Goal: Task Accomplishment & Management: Manage account settings

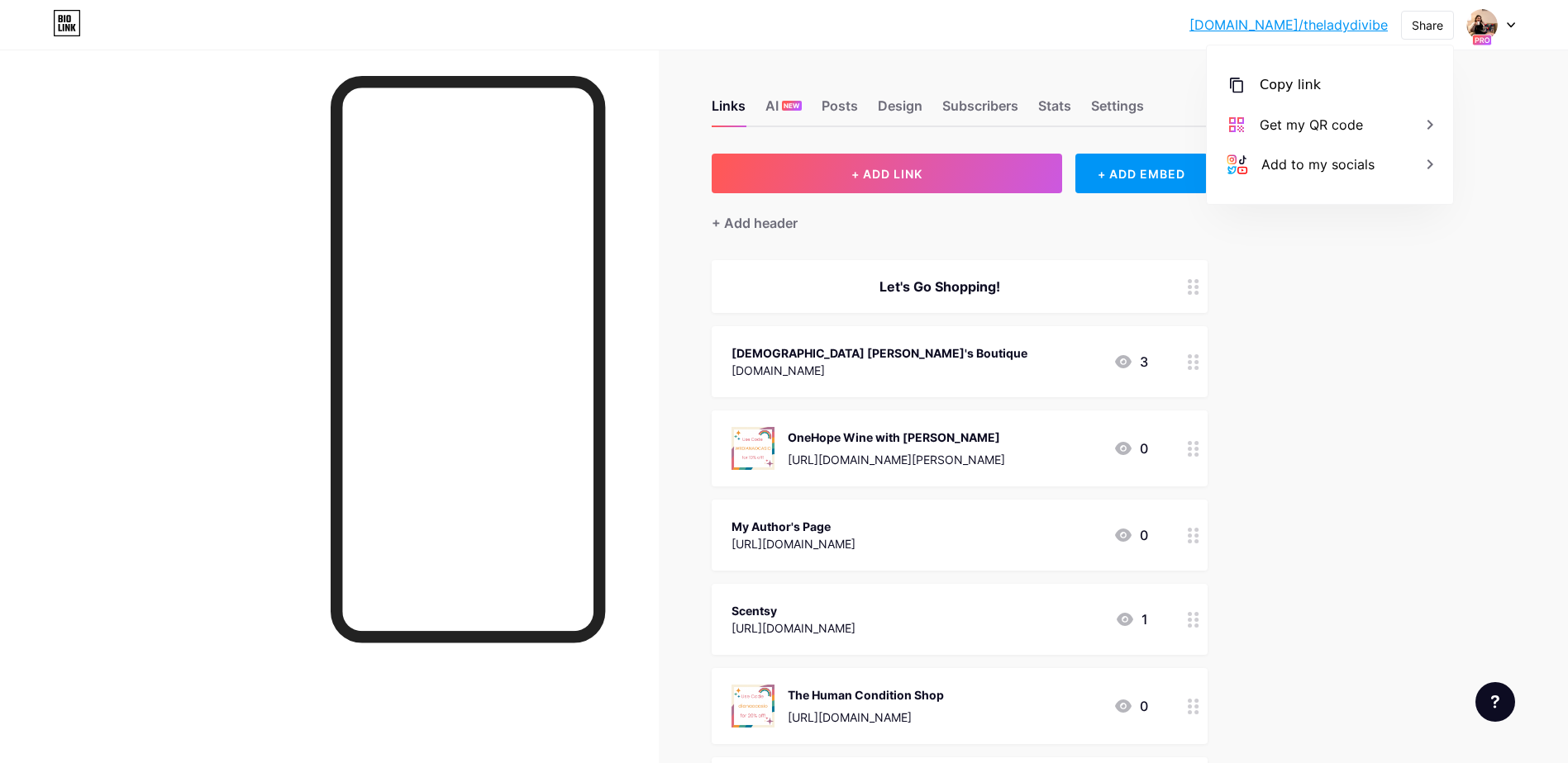
click at [1164, 69] on div "Links AI NEW Posts Design Subscribers Stats Settings + ADD LINK + ADD EMBED + A…" at bounding box center [639, 760] width 1278 height 1421
click at [1515, 25] on div "[DOMAIN_NAME]/thelad... [DOMAIN_NAME]/theladydivibe Share Switch accounts [PERS…" at bounding box center [784, 25] width 1568 height 30
click at [1504, 25] on div at bounding box center [1491, 25] width 48 height 30
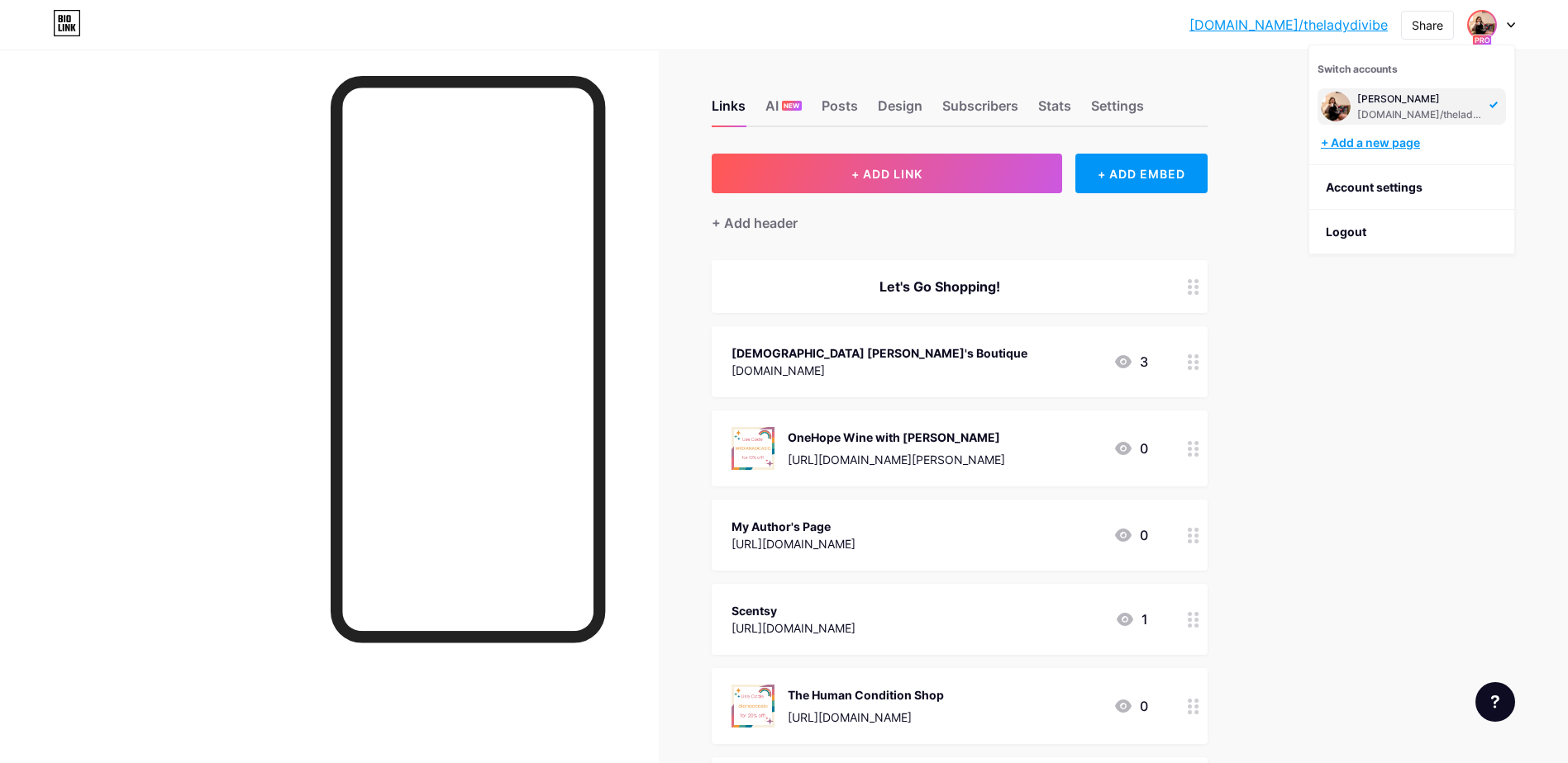
click at [1406, 143] on div "+ Add a new page" at bounding box center [1413, 143] width 185 height 17
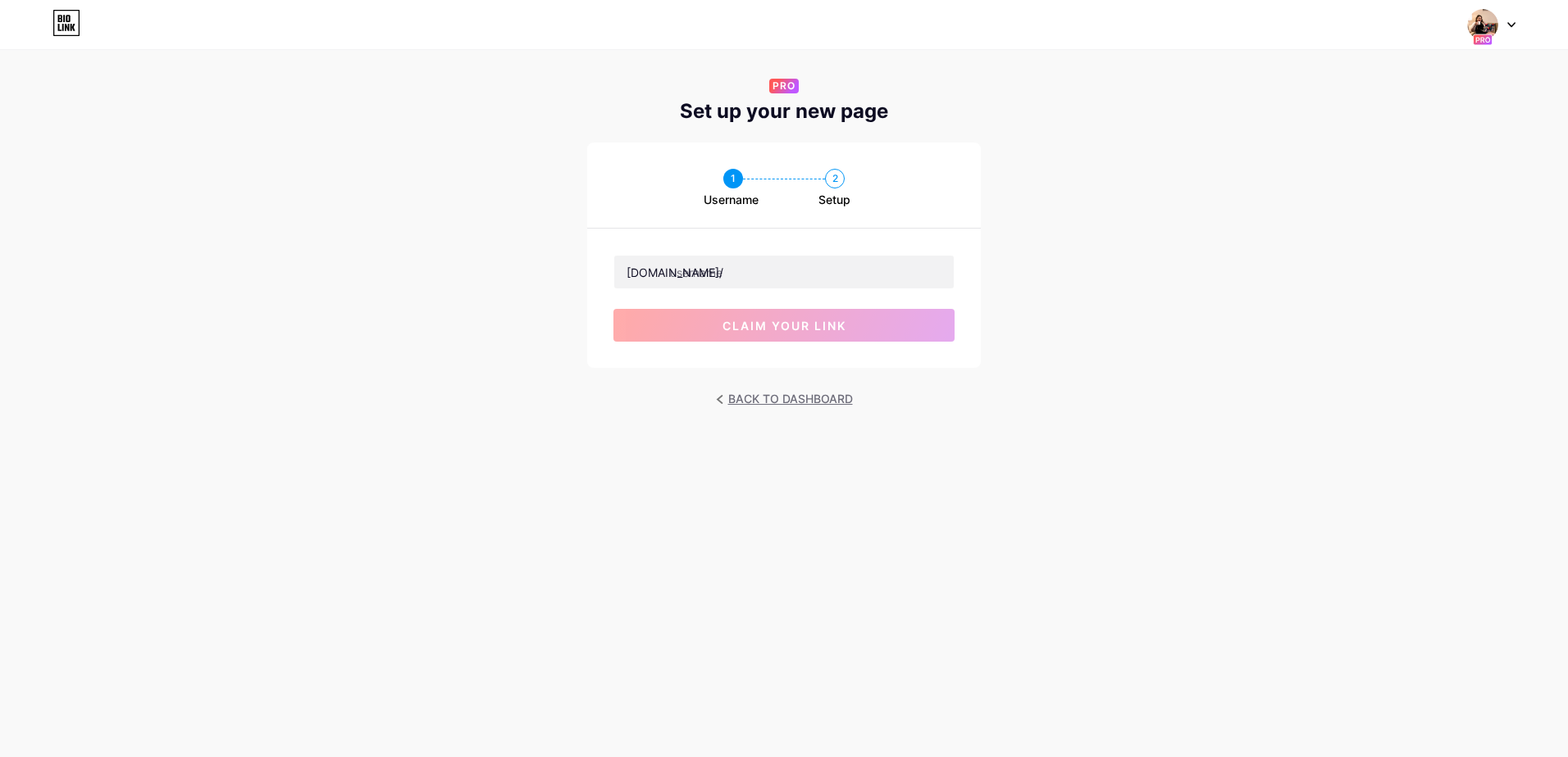
click at [805, 406] on link "BACK TO DASHBOARD" at bounding box center [784, 399] width 137 height 23
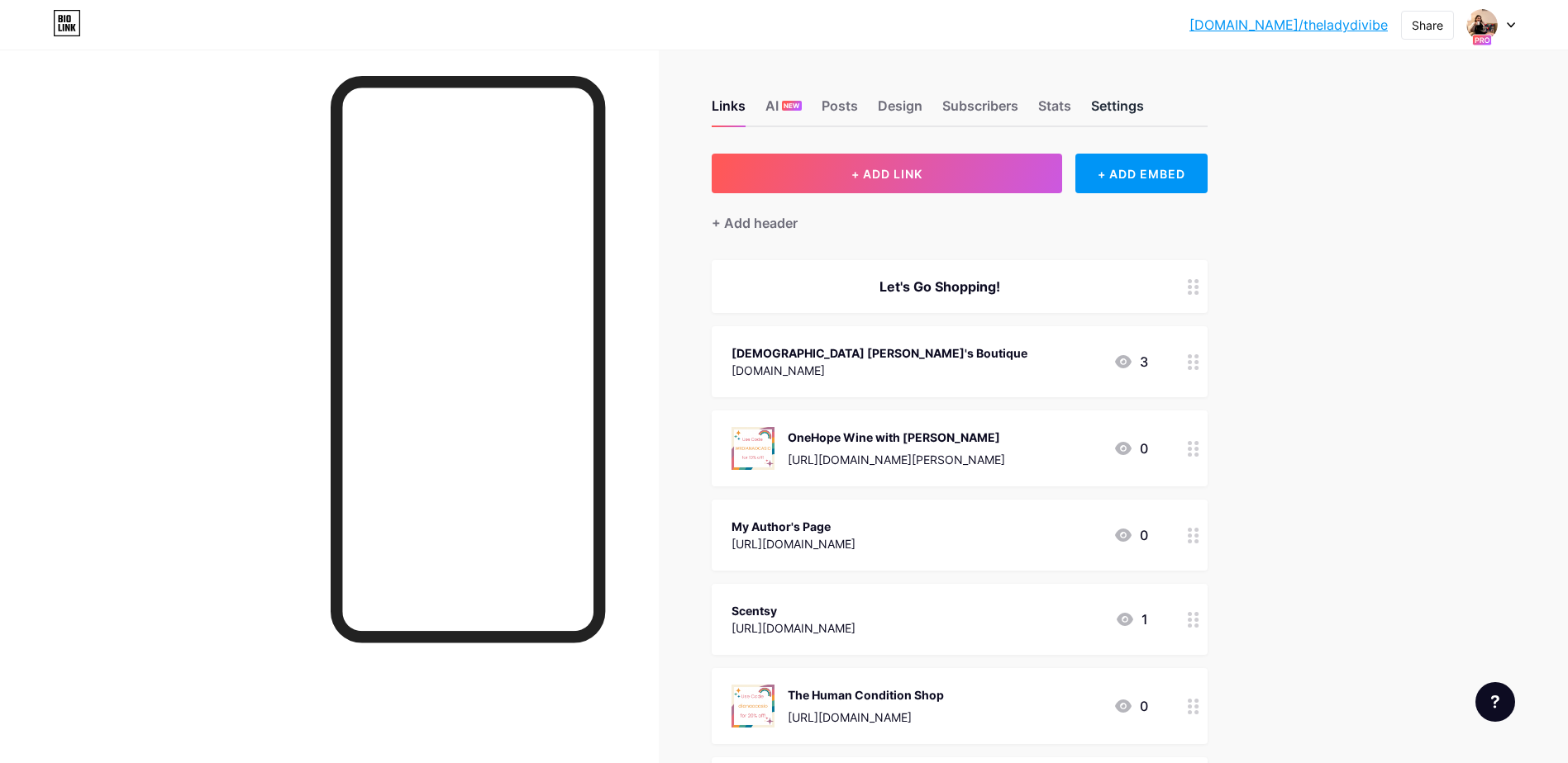
click at [1111, 107] on div "Settings" at bounding box center [1117, 111] width 53 height 30
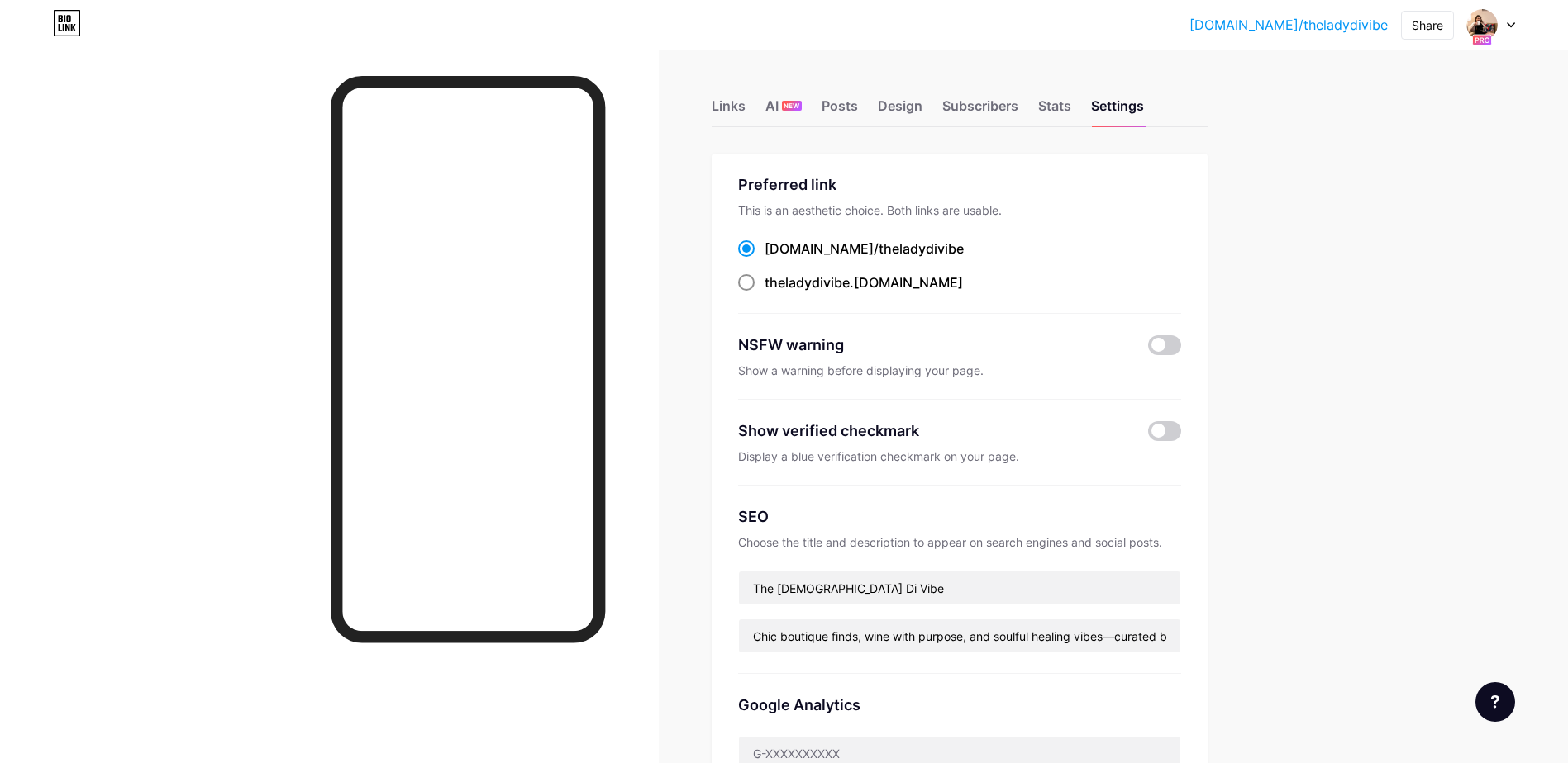
click at [753, 279] on span at bounding box center [747, 283] width 17 height 17
click at [764, 293] on input "theladydivibe .[DOMAIN_NAME]" at bounding box center [769, 298] width 11 height 11
radio input "true"
click at [753, 252] on span at bounding box center [747, 248] width 17 height 17
click at [764, 259] on input "[DOMAIN_NAME]/ theladydivibe" at bounding box center [769, 264] width 11 height 11
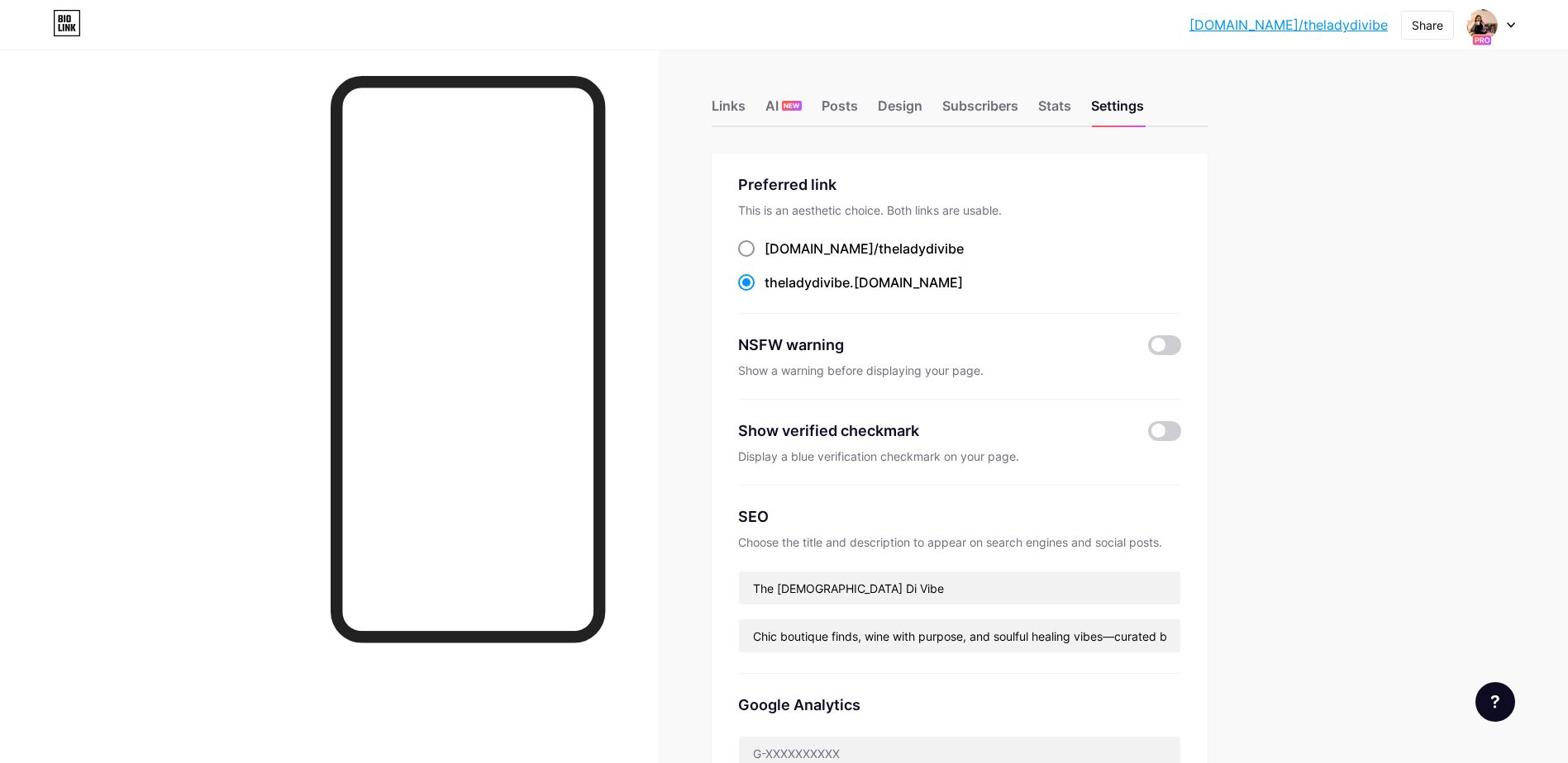
radio input "true"
click at [752, 280] on span at bounding box center [747, 283] width 17 height 17
click at [764, 293] on input "theladydivibe .[DOMAIN_NAME]" at bounding box center [769, 298] width 11 height 11
radio input "true"
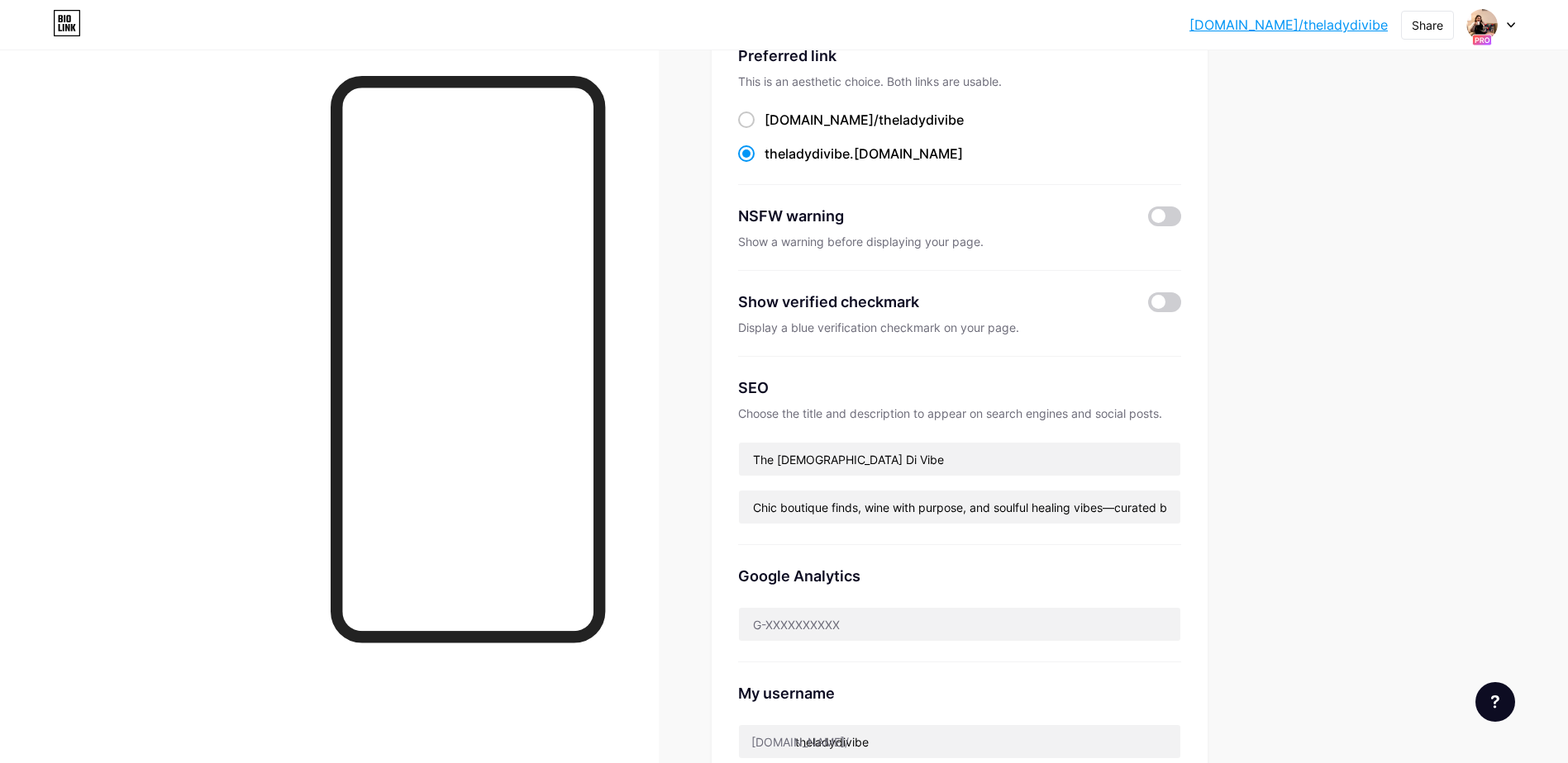
scroll to position [131, 0]
click at [1174, 303] on span at bounding box center [1164, 301] width 33 height 20
click at [1149, 305] on input "checkbox" at bounding box center [1149, 305] width 0 height 0
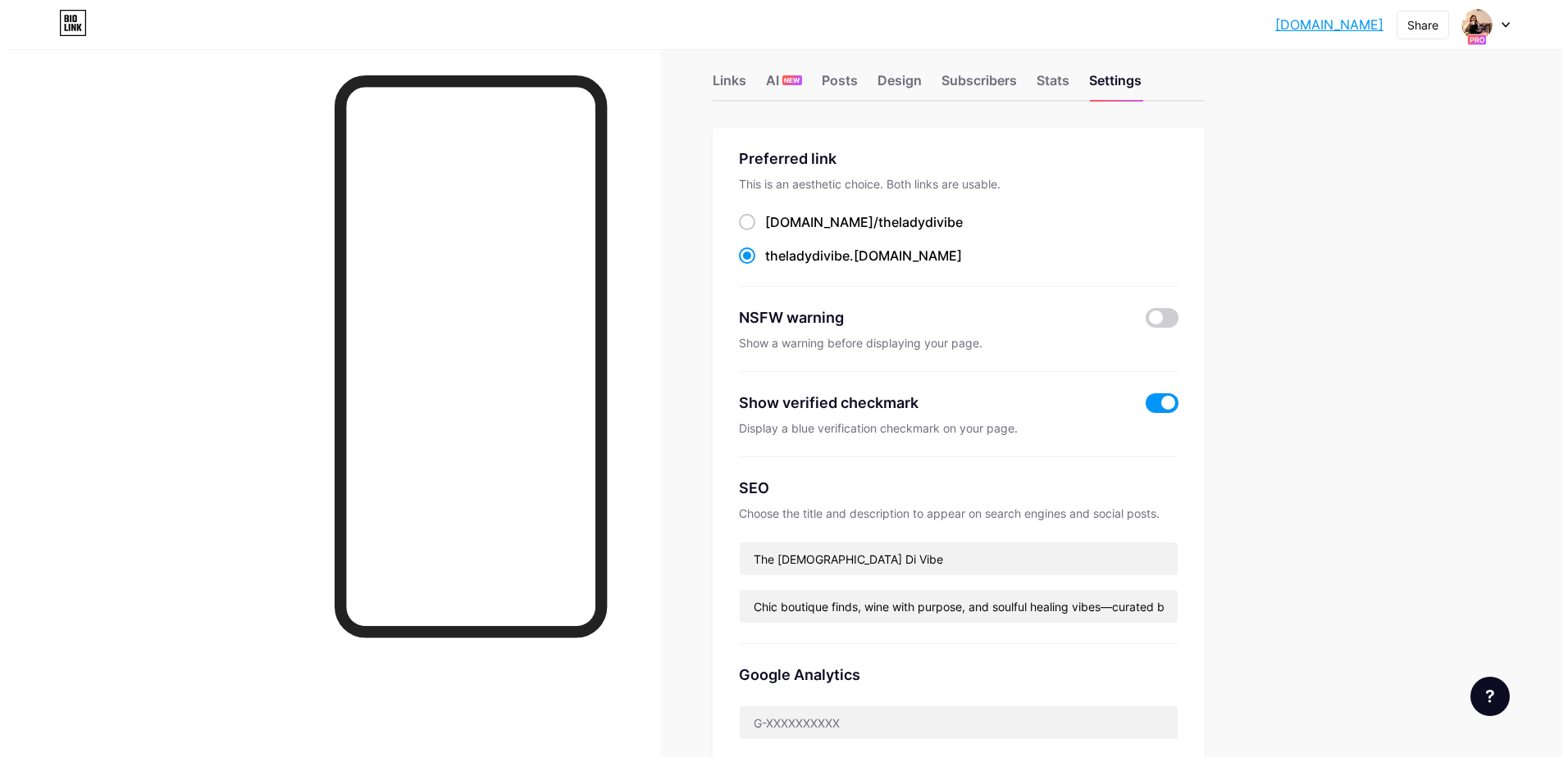
scroll to position [0, 0]
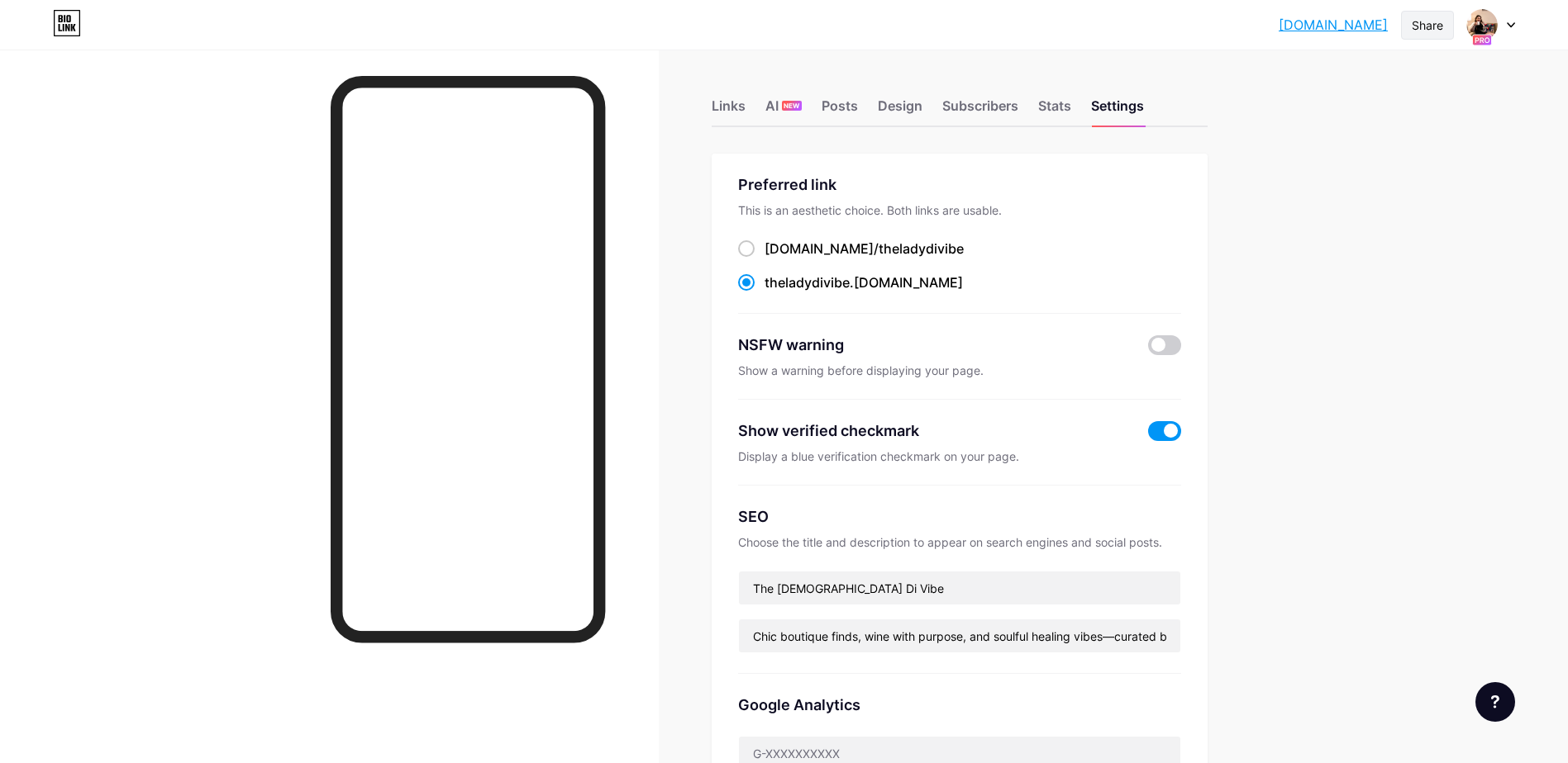
click at [1427, 28] on div "Share" at bounding box center [1428, 25] width 32 height 18
click at [1385, 79] on div "Copy link" at bounding box center [1330, 84] width 246 height 39
click at [1407, 382] on div "theladydivibe.b... [DOMAIN_NAME] Share Copy link [DOMAIN_NAME] Get my QR code A…" at bounding box center [784, 696] width 1568 height 1392
click at [981, 111] on div "Subscribers" at bounding box center [980, 111] width 76 height 30
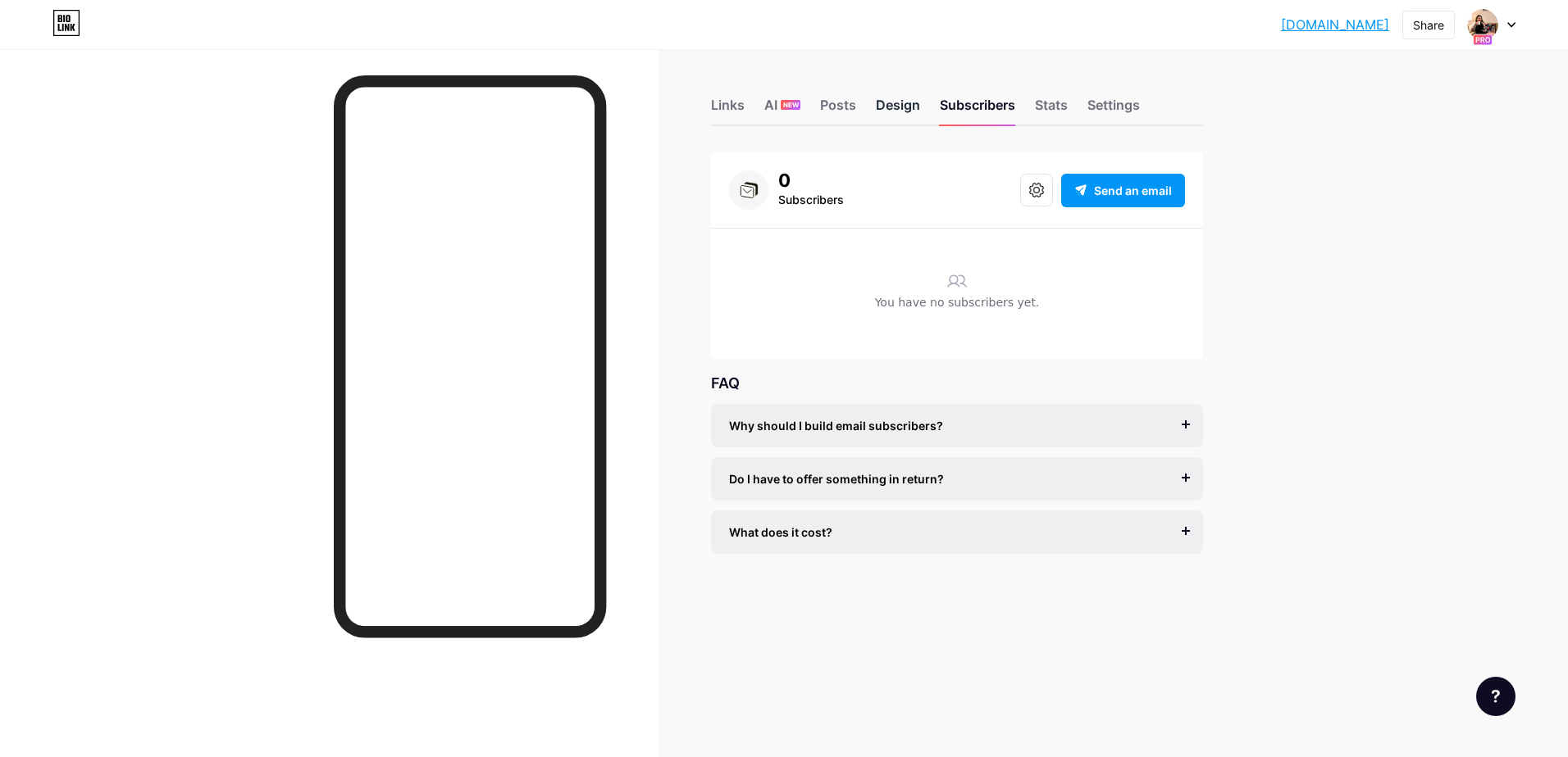
click at [899, 106] on div "Design" at bounding box center [898, 110] width 44 height 30
click at [837, 108] on div "Posts" at bounding box center [837, 110] width 36 height 30
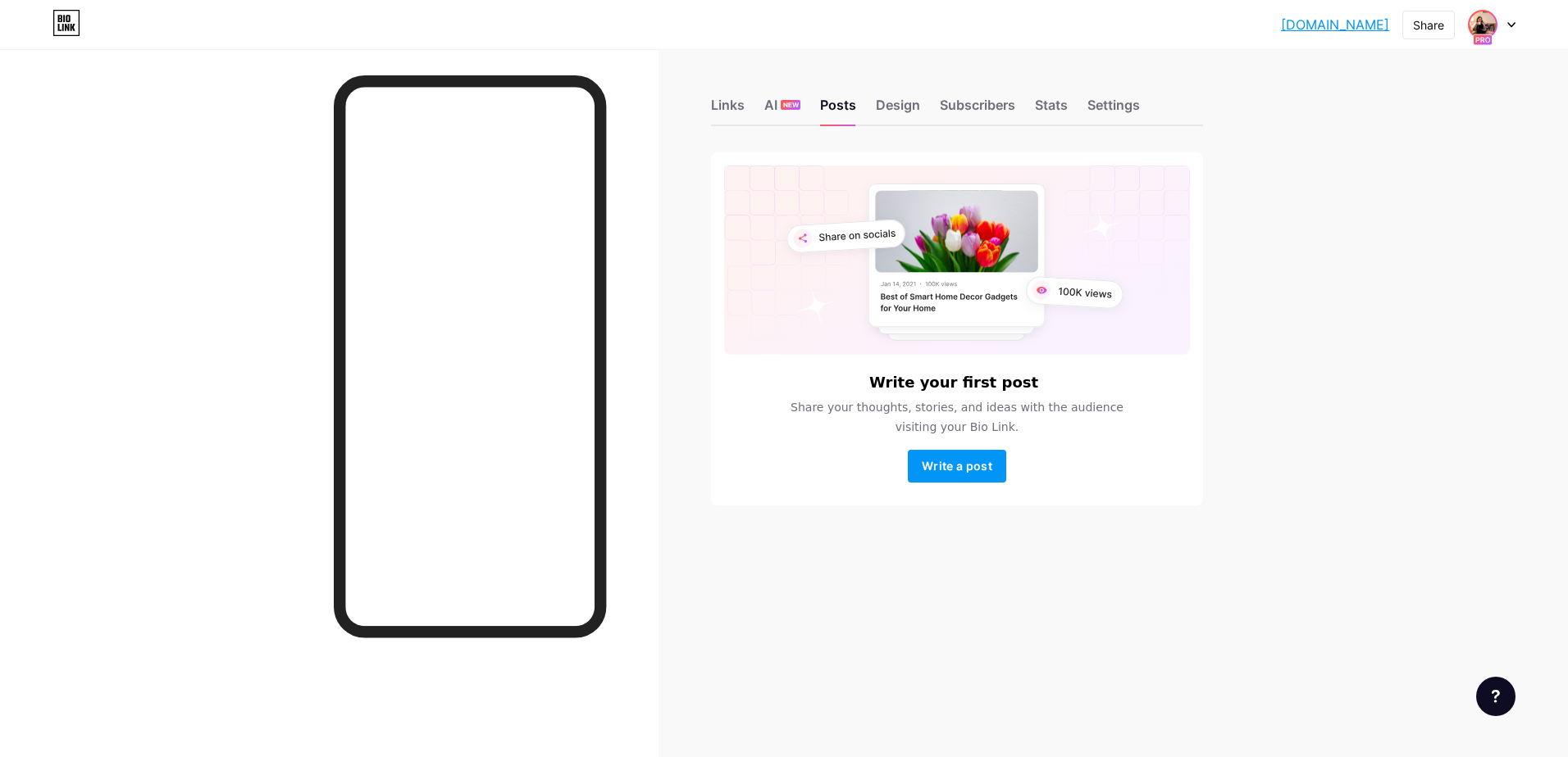
click at [1482, 27] on img at bounding box center [1482, 25] width 27 height 27
click at [1415, 141] on div "+ Add a new page" at bounding box center [1414, 142] width 184 height 17
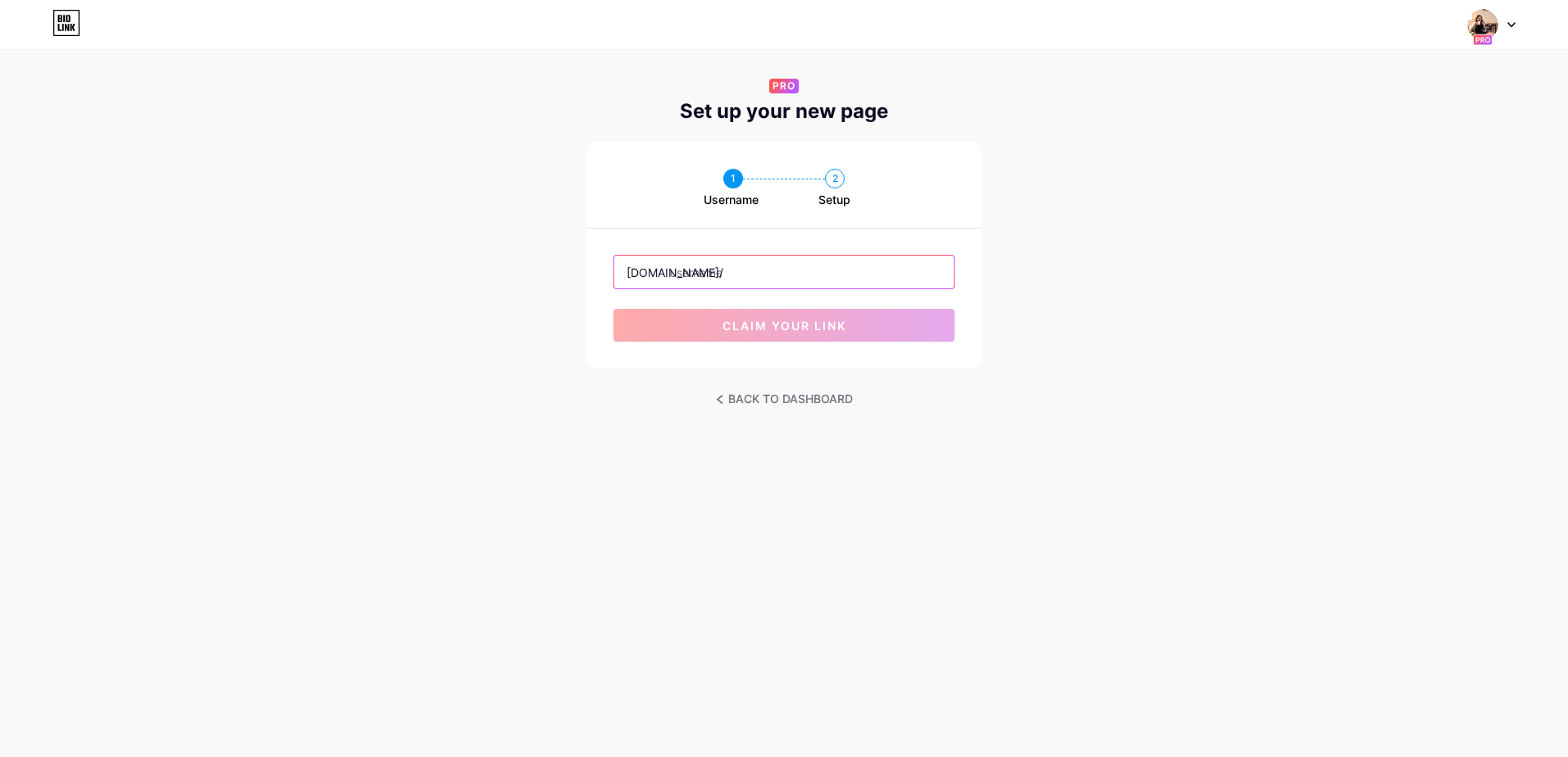
click at [861, 271] on input "text" at bounding box center [784, 271] width 340 height 32
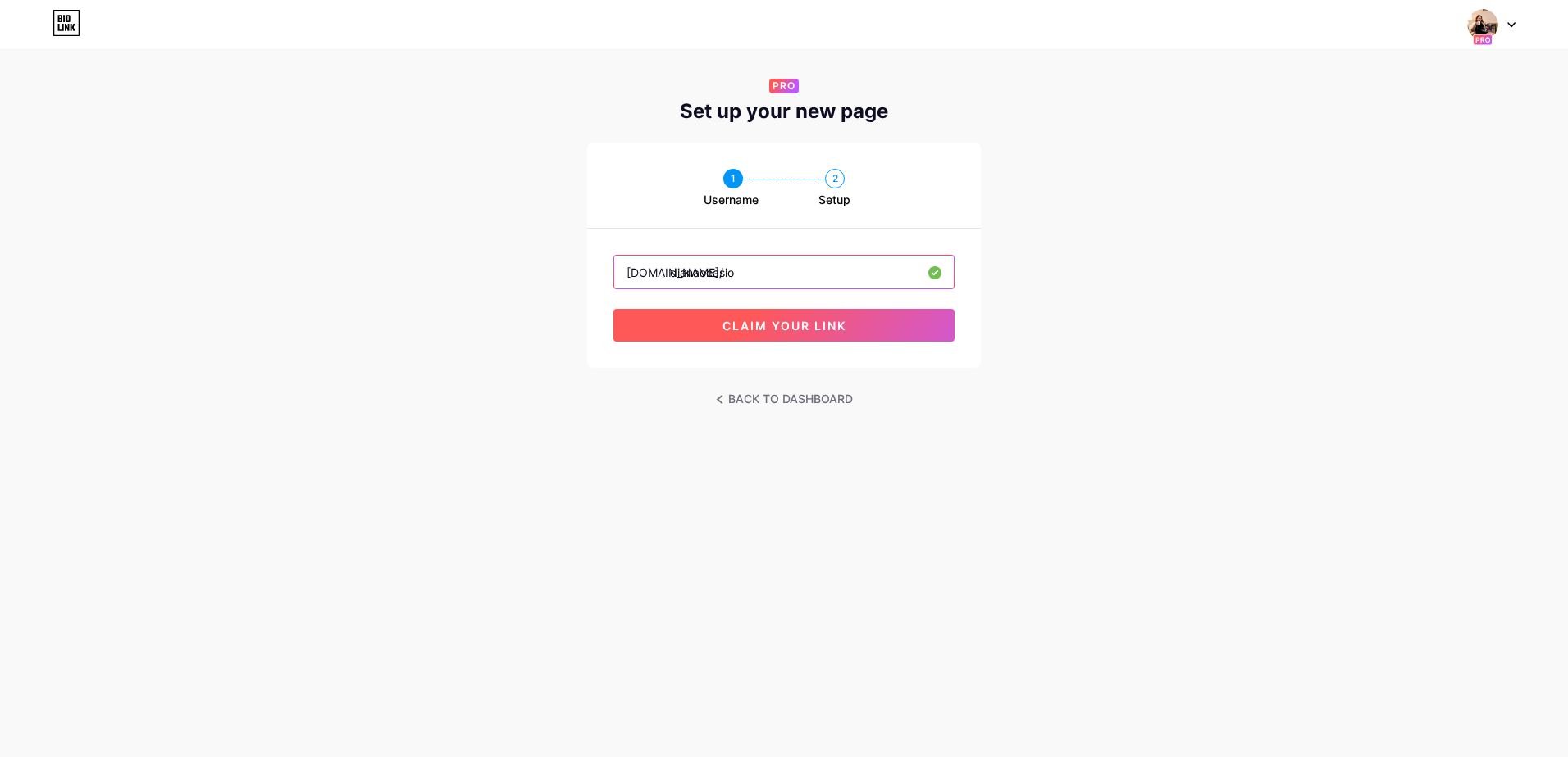
type input "dianaocasio"
click at [859, 325] on button "claim your link" at bounding box center [784, 325] width 341 height 32
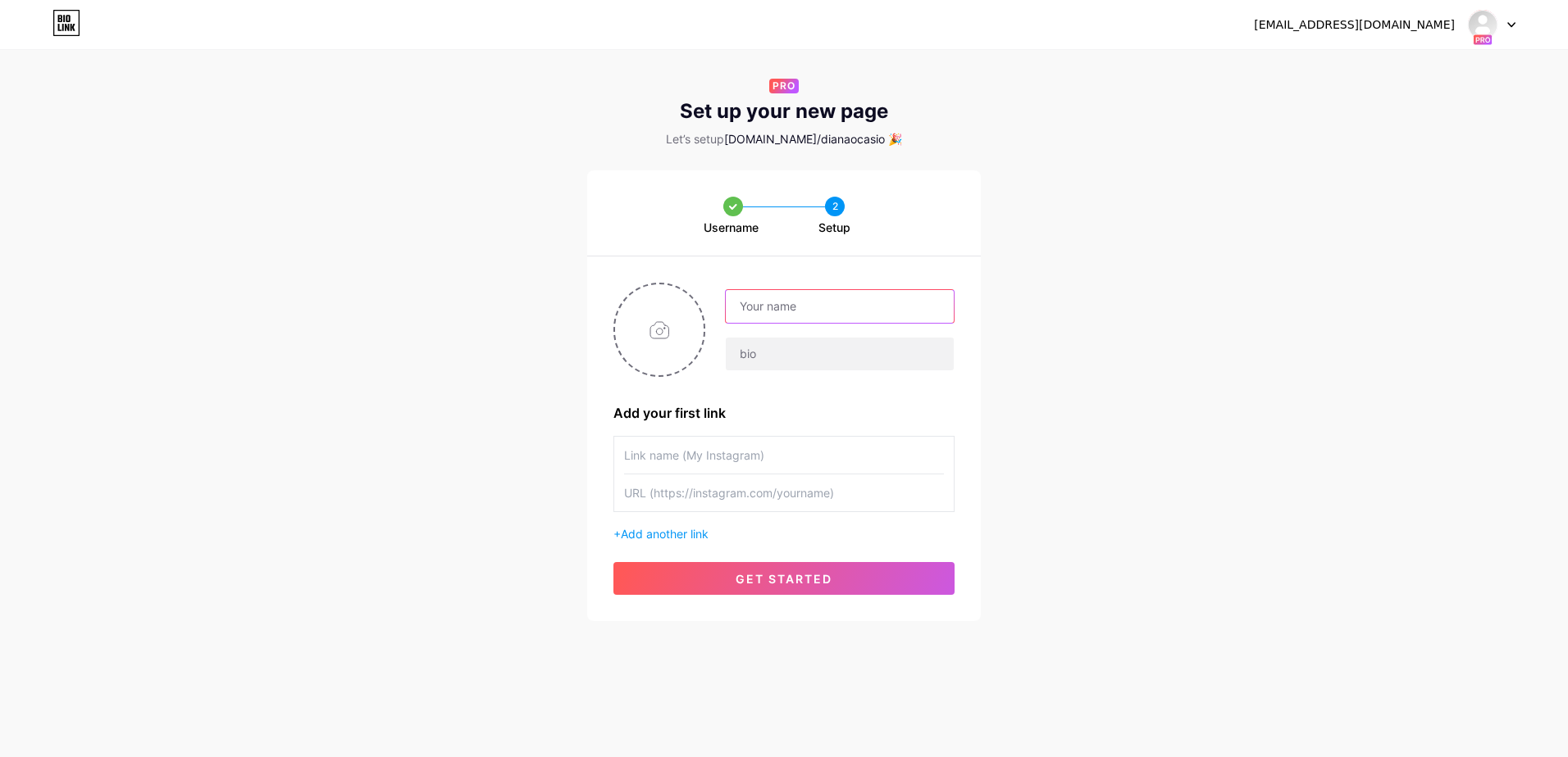
click at [836, 311] on input "text" at bounding box center [840, 306] width 228 height 32
type input "[PERSON_NAME]"
click at [657, 330] on input "file" at bounding box center [659, 330] width 89 height 91
type input "C:\fakepath\IMG_3411.jpg"
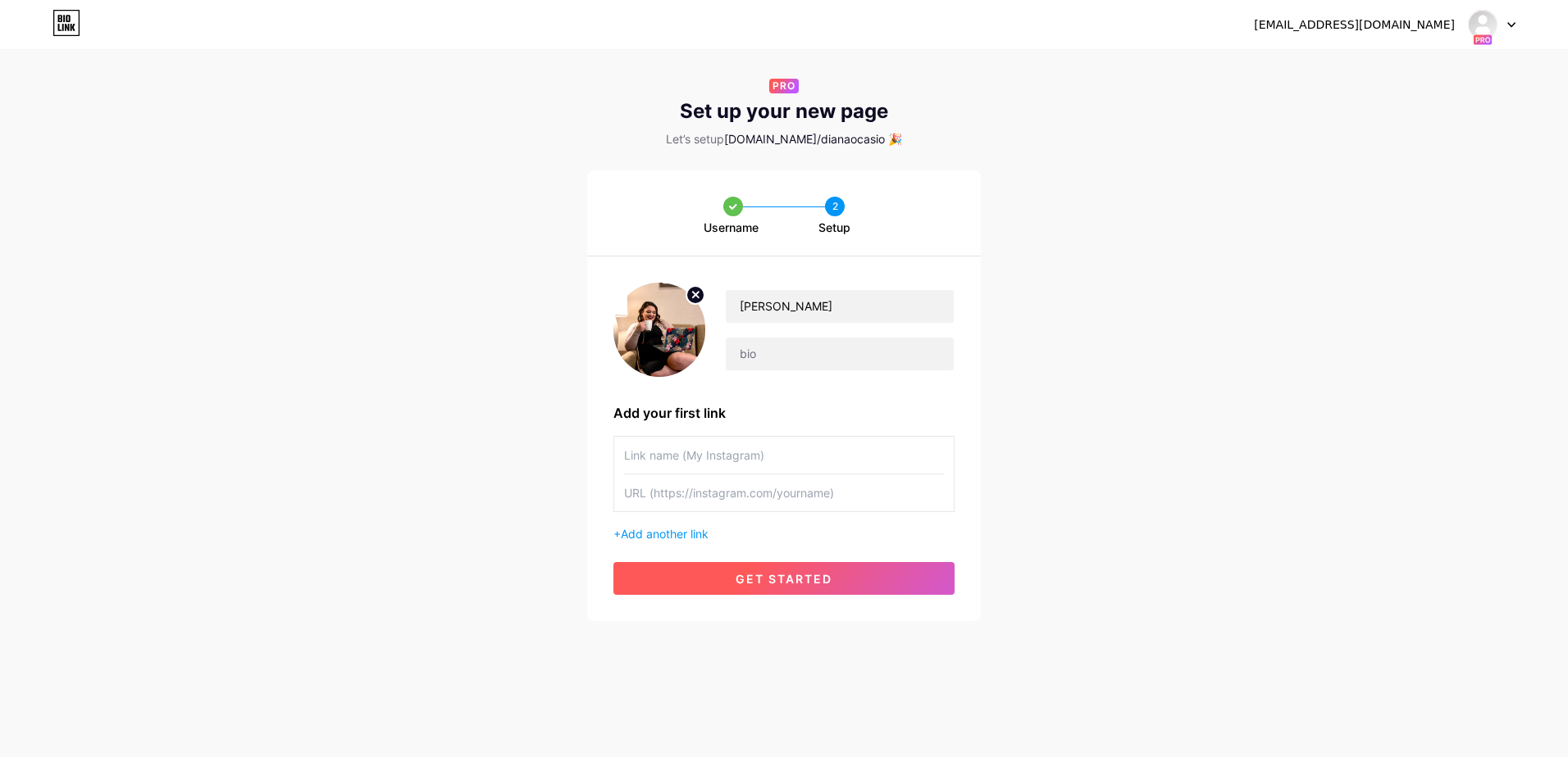
click at [796, 569] on button "get started" at bounding box center [784, 578] width 341 height 32
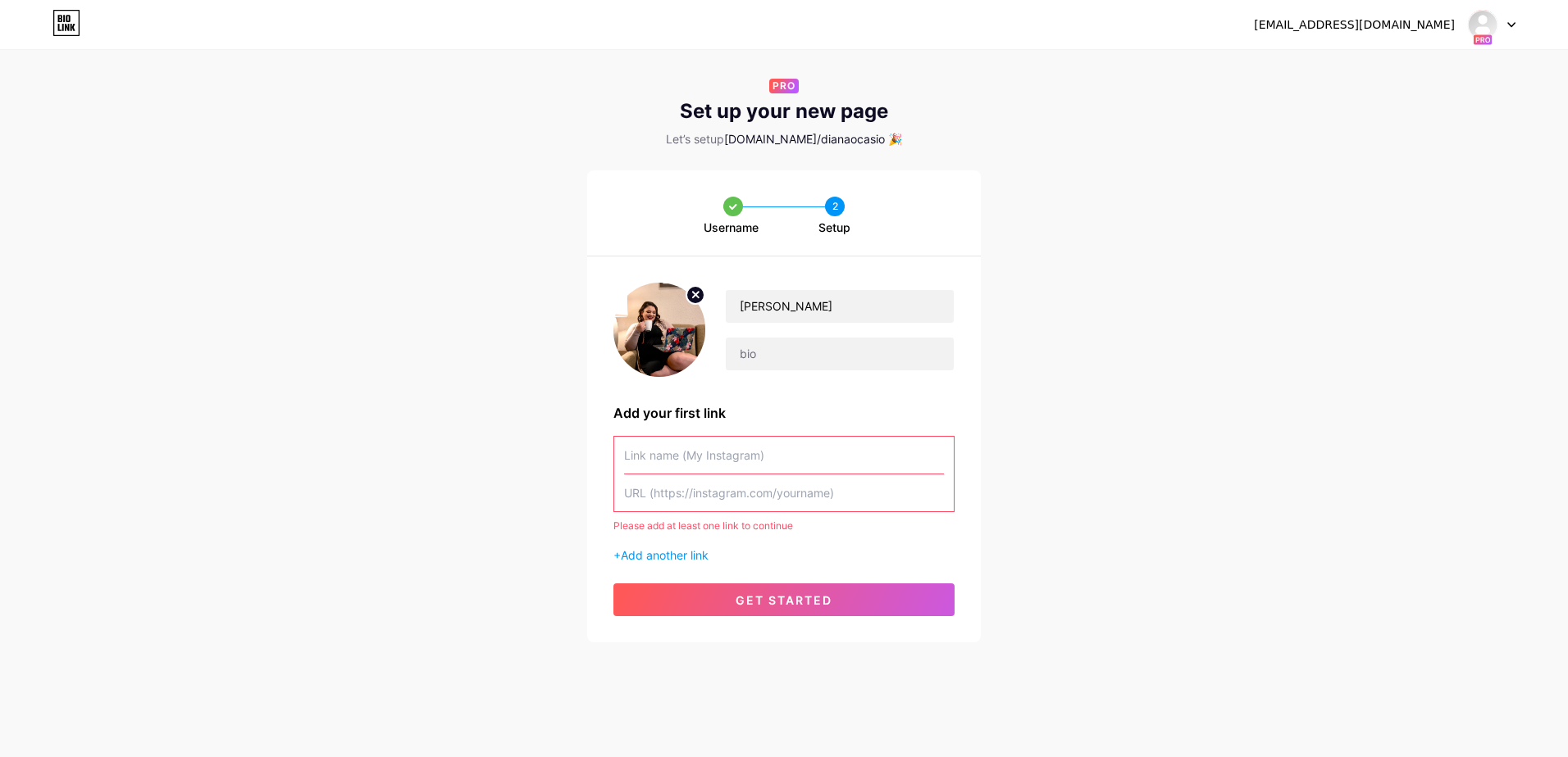
click at [731, 460] on input "text" at bounding box center [783, 455] width 320 height 37
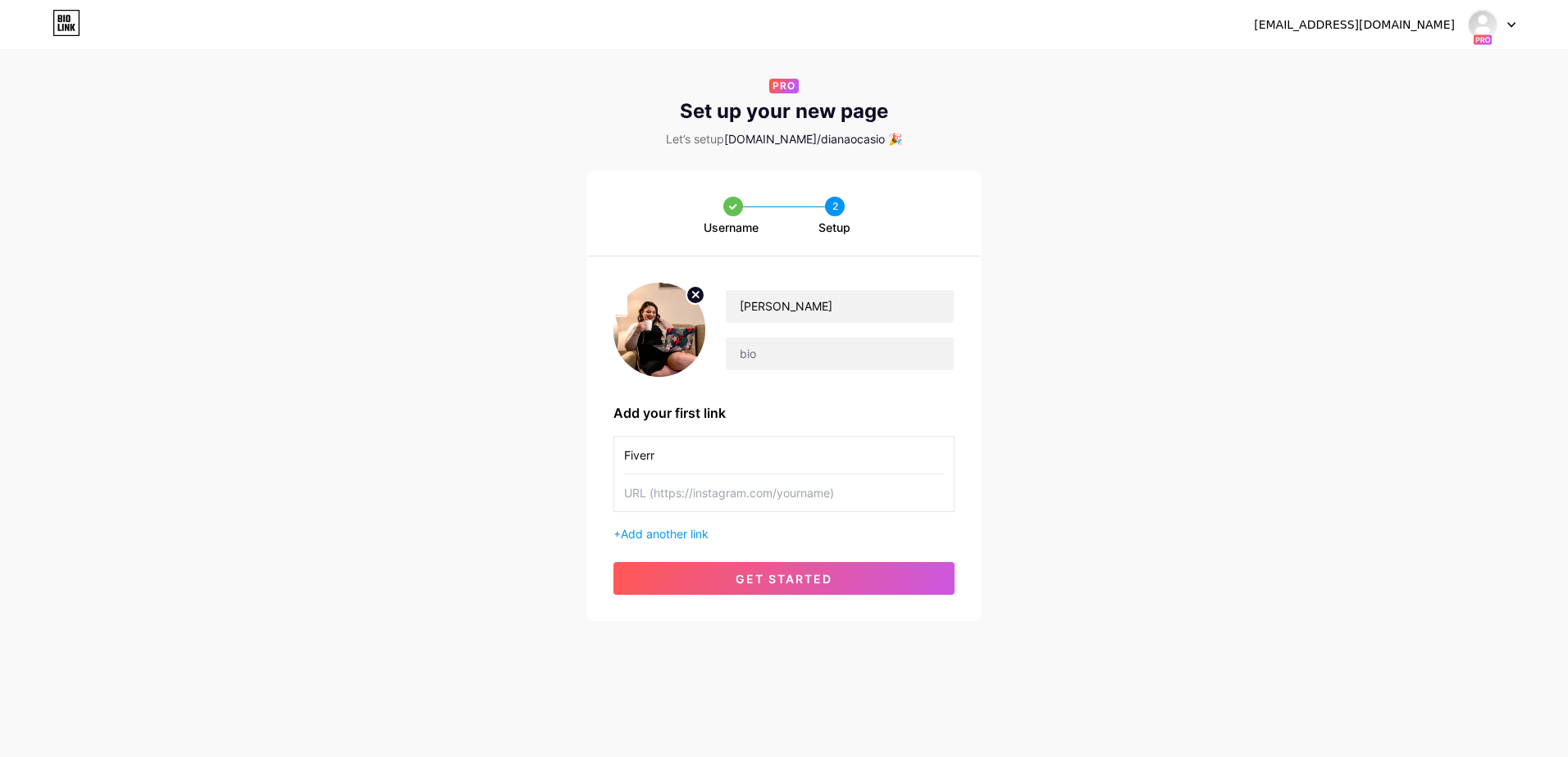
type input "Fiverr"
click at [722, 495] on input "text" at bounding box center [783, 493] width 320 height 37
paste input "[URL][DOMAIN_NAME]"
type input "[URL][DOMAIN_NAME]"
click at [806, 573] on span "get started" at bounding box center [784, 579] width 97 height 14
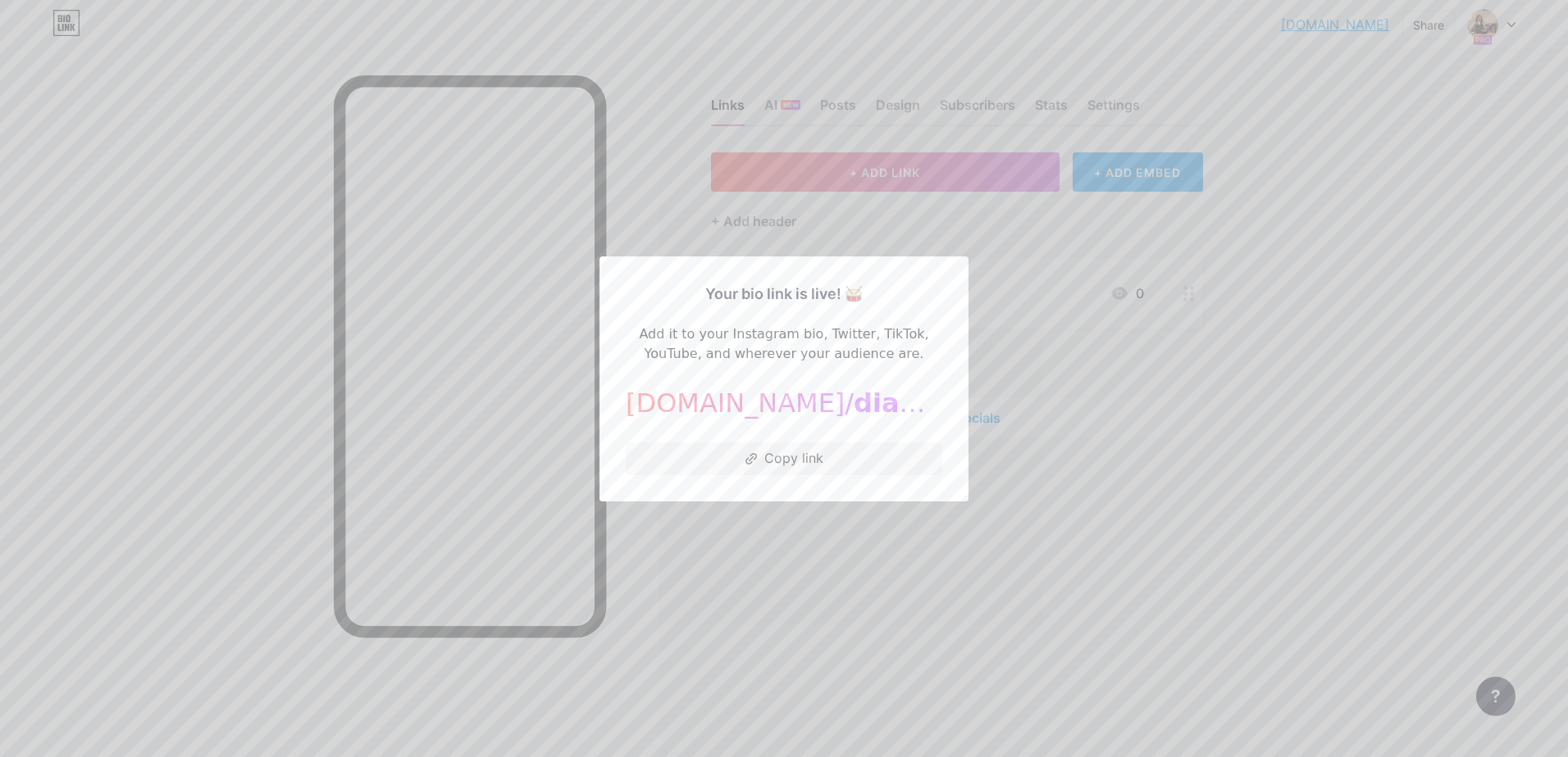
click at [666, 538] on div at bounding box center [784, 378] width 1568 height 757
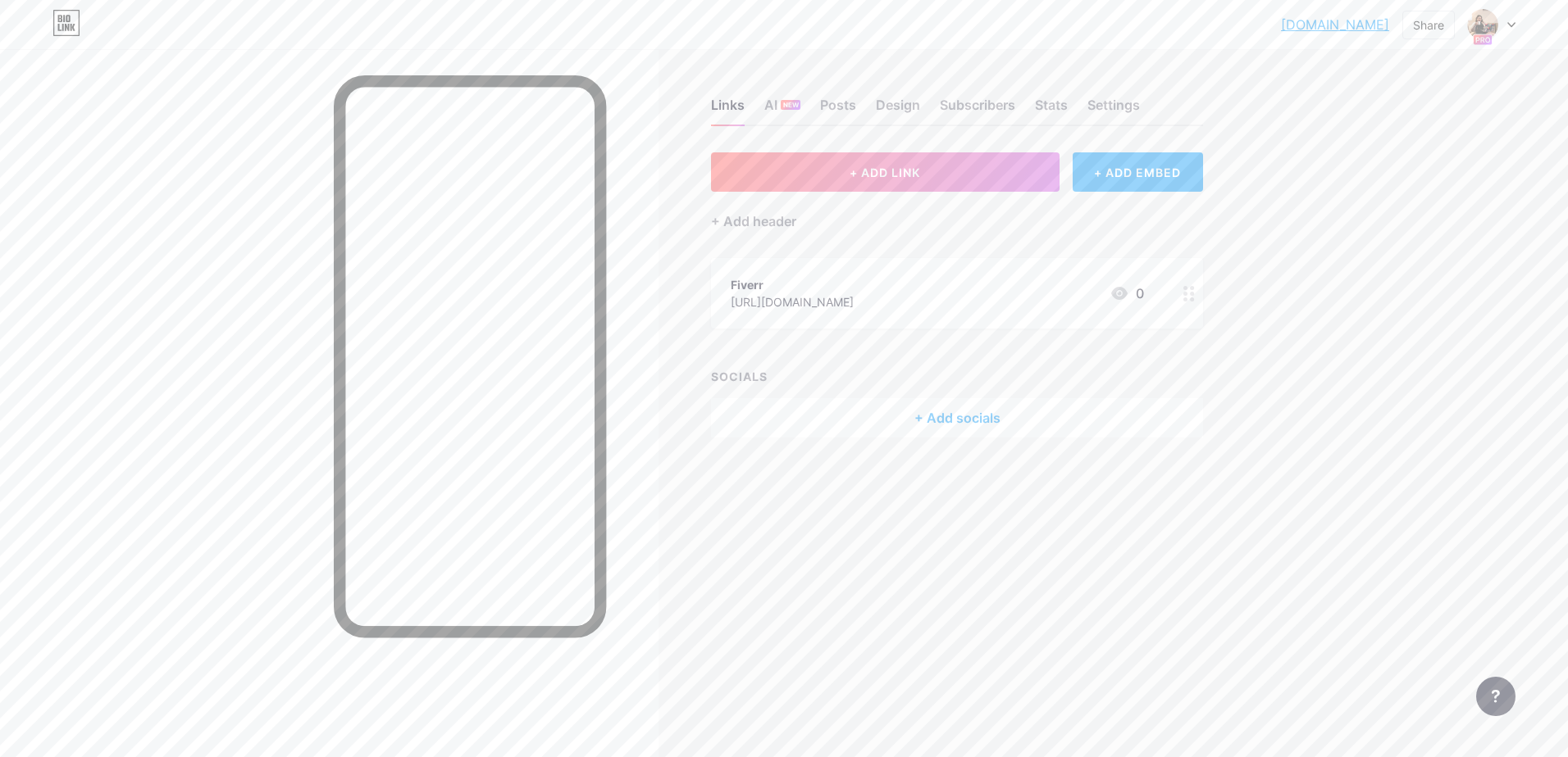
click at [1100, 290] on div "Fiverr [URL][DOMAIN_NAME] 0" at bounding box center [938, 293] width 414 height 37
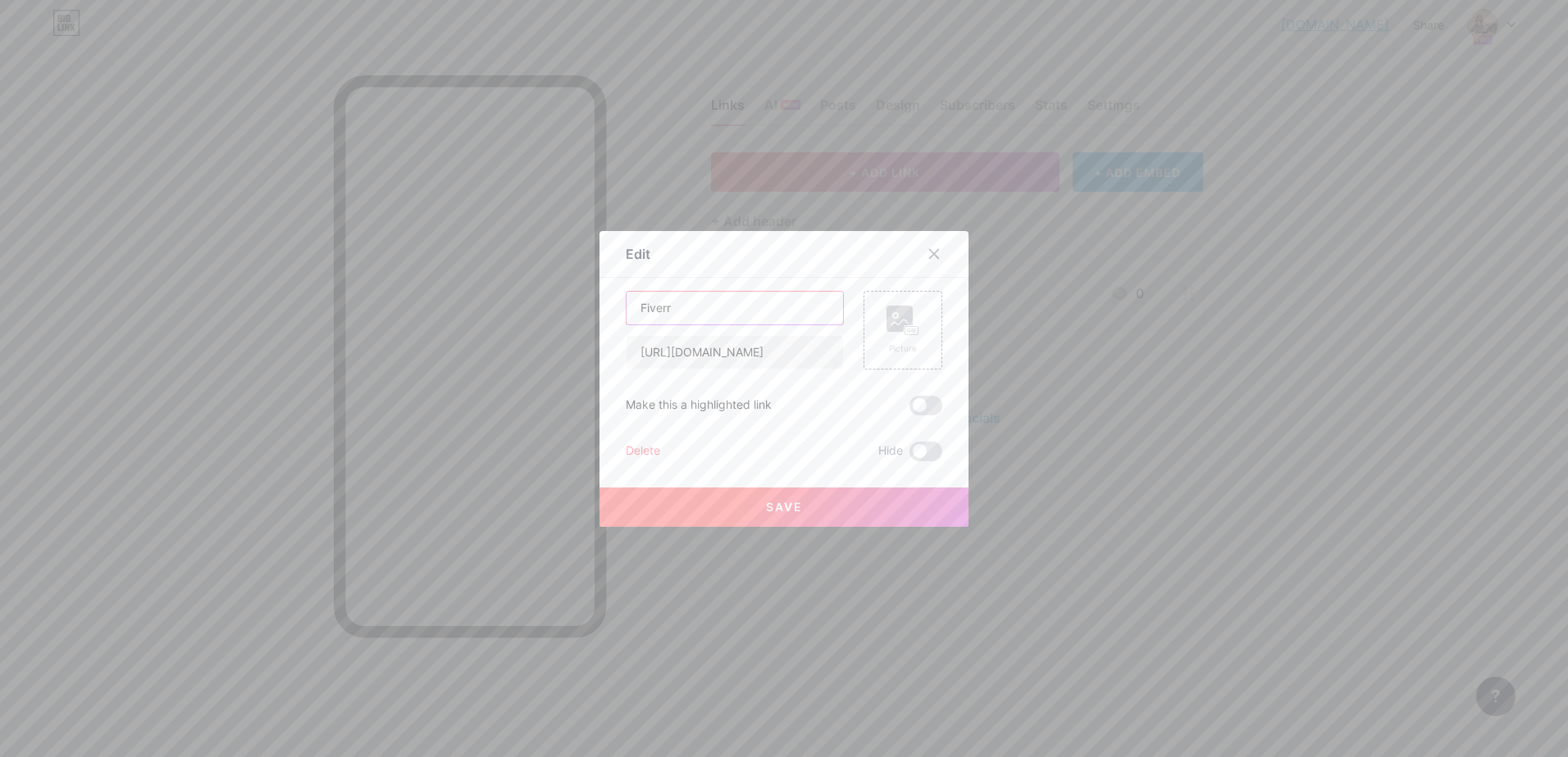
click at [703, 301] on input "Fiverr" at bounding box center [734, 308] width 217 height 32
type input "Fiverr"
click at [805, 502] on button "Save" at bounding box center [784, 507] width 369 height 39
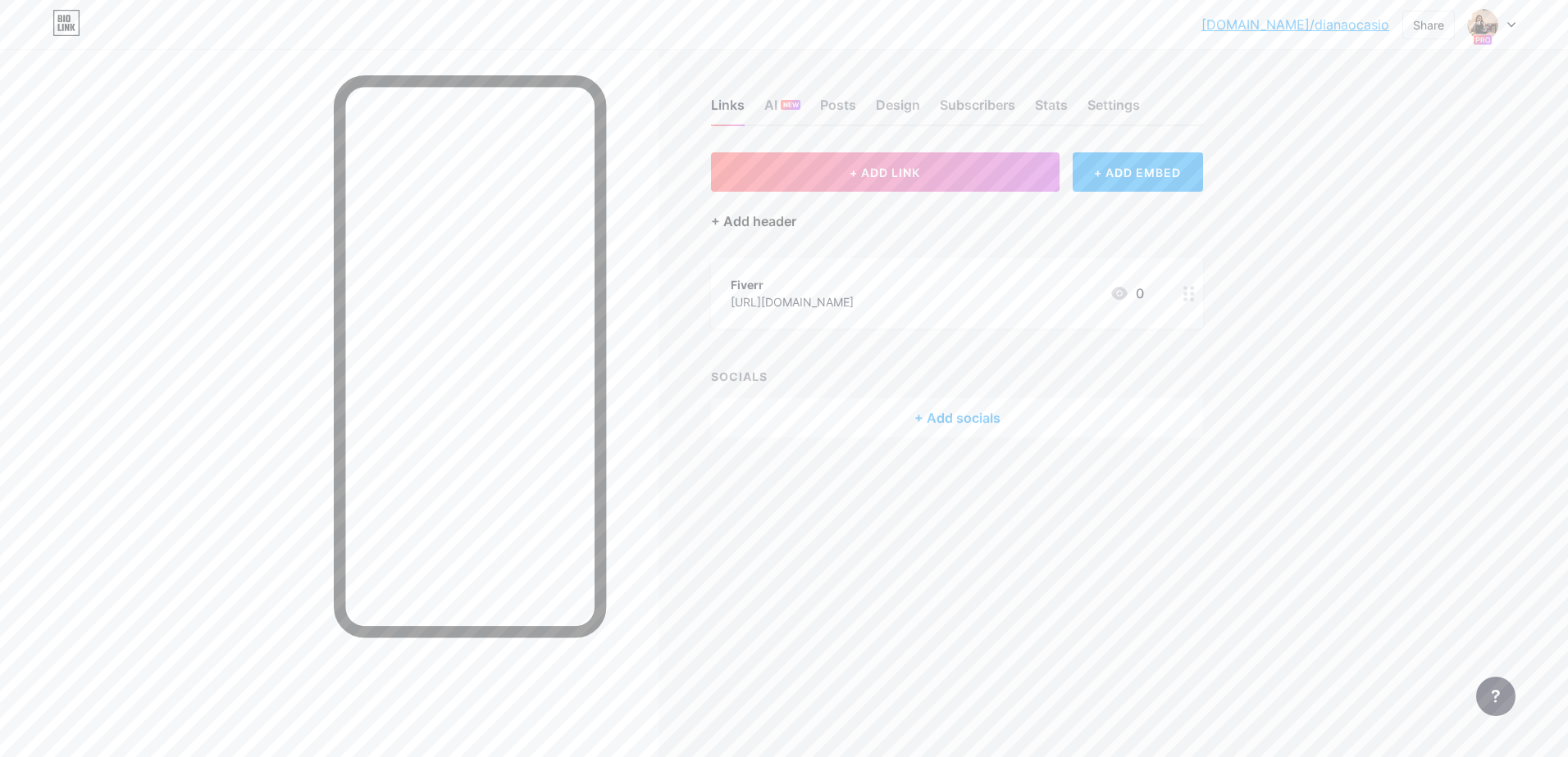
click at [757, 219] on div "+ Add header" at bounding box center [753, 222] width 86 height 20
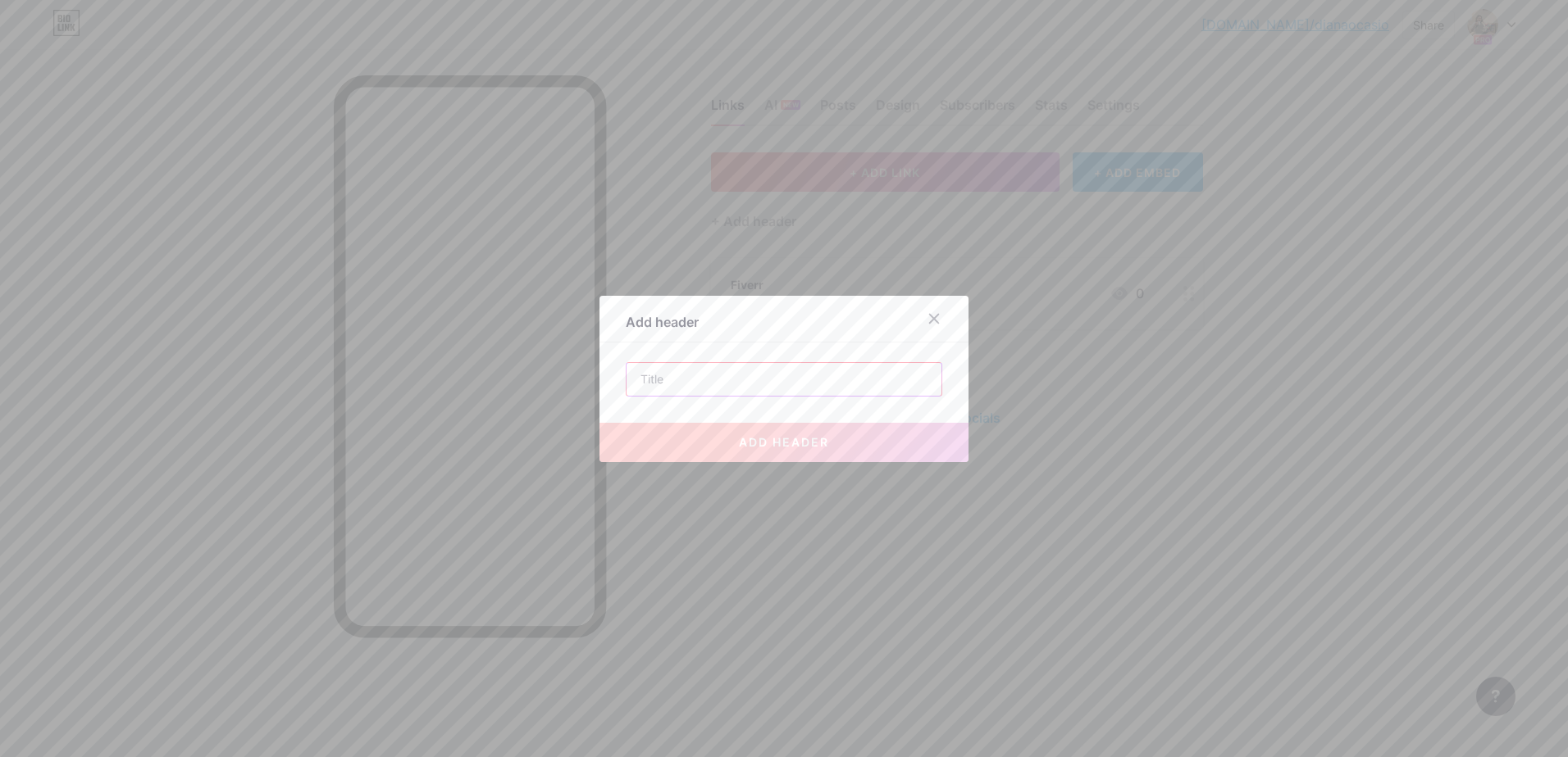
click at [786, 378] on input "text" at bounding box center [783, 378] width 315 height 32
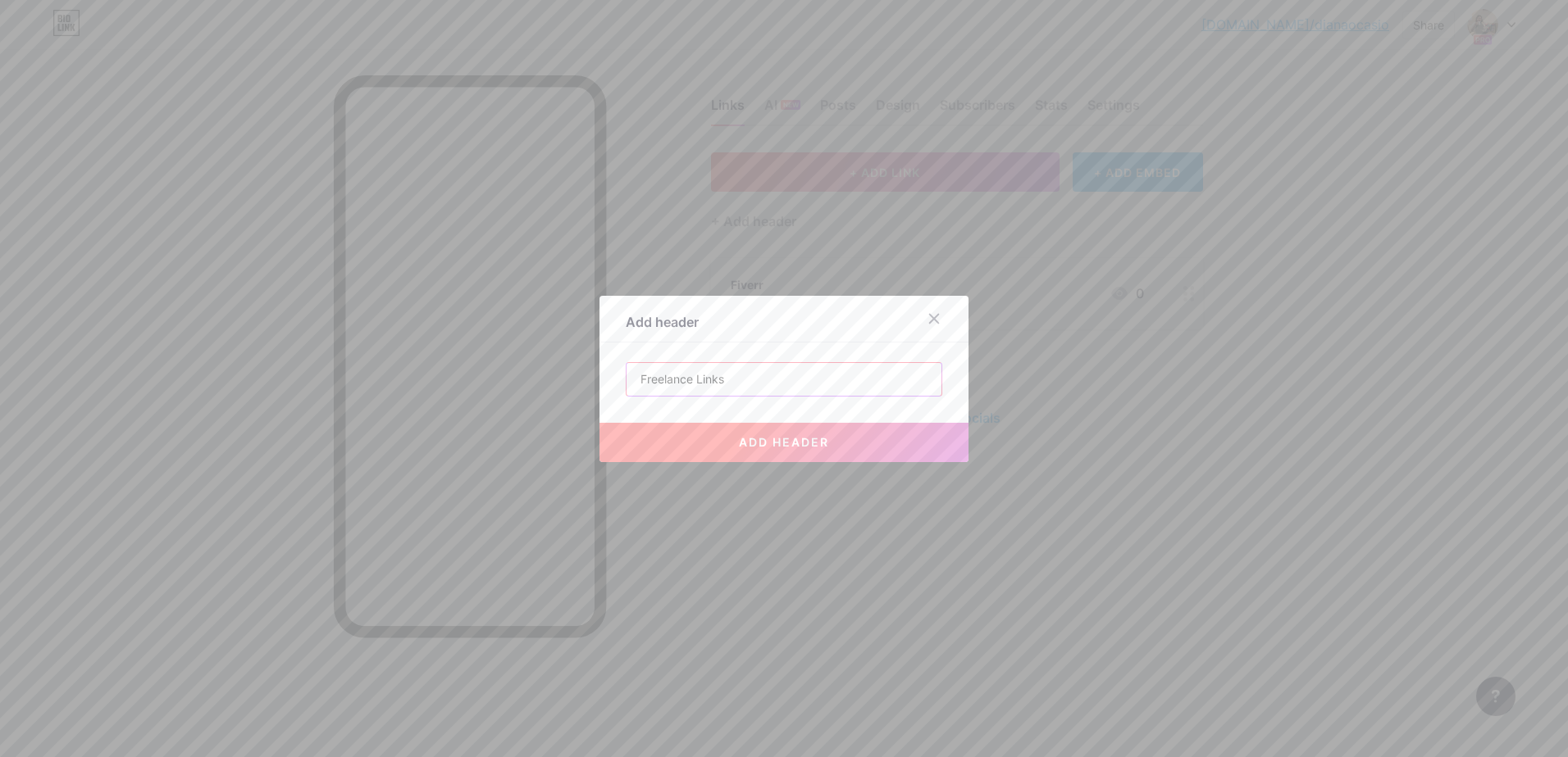
type input "Freelance Links"
click at [792, 448] on span "add header" at bounding box center [784, 442] width 91 height 14
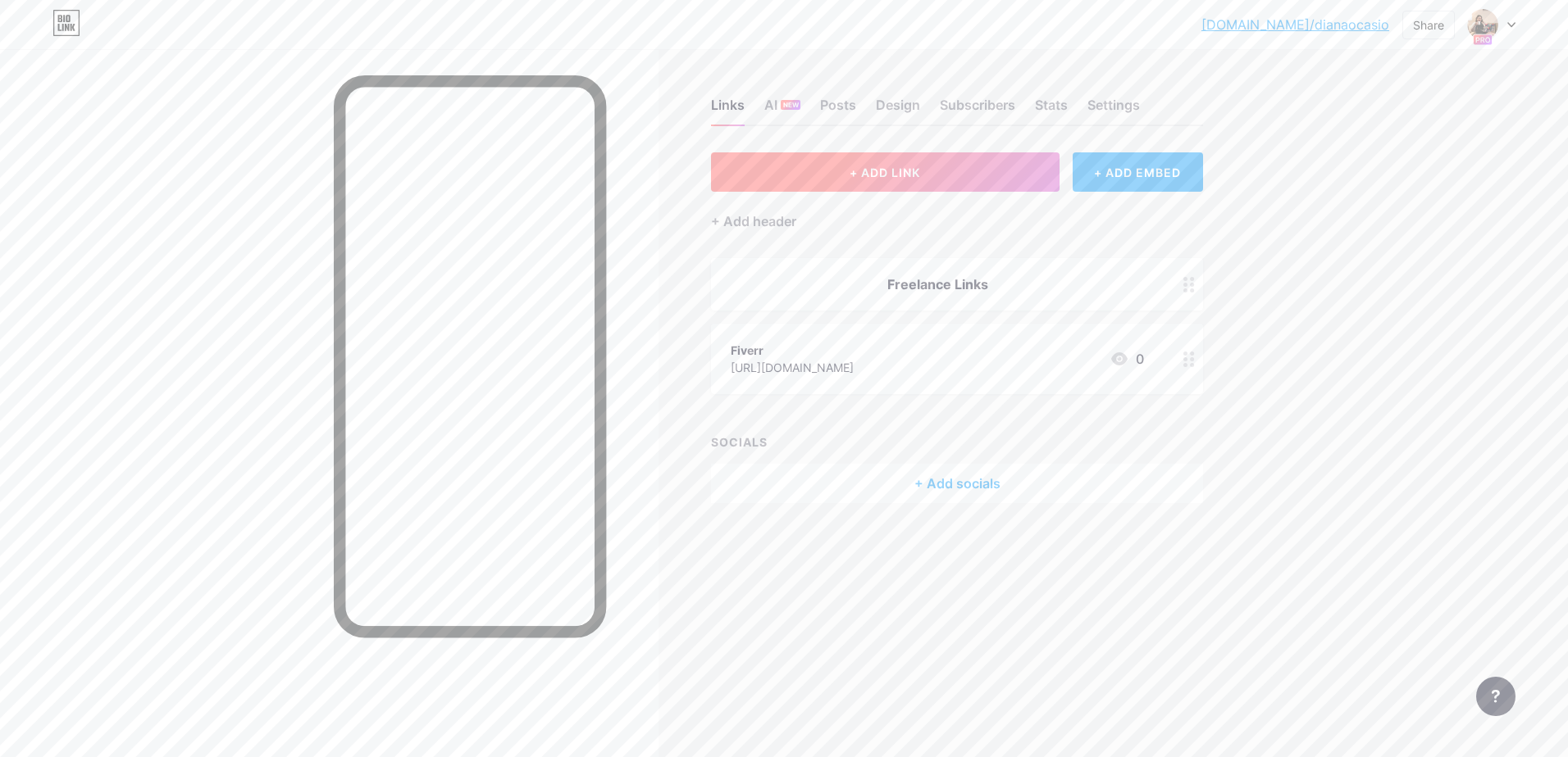
click at [983, 168] on button "+ ADD LINK" at bounding box center [885, 172] width 349 height 39
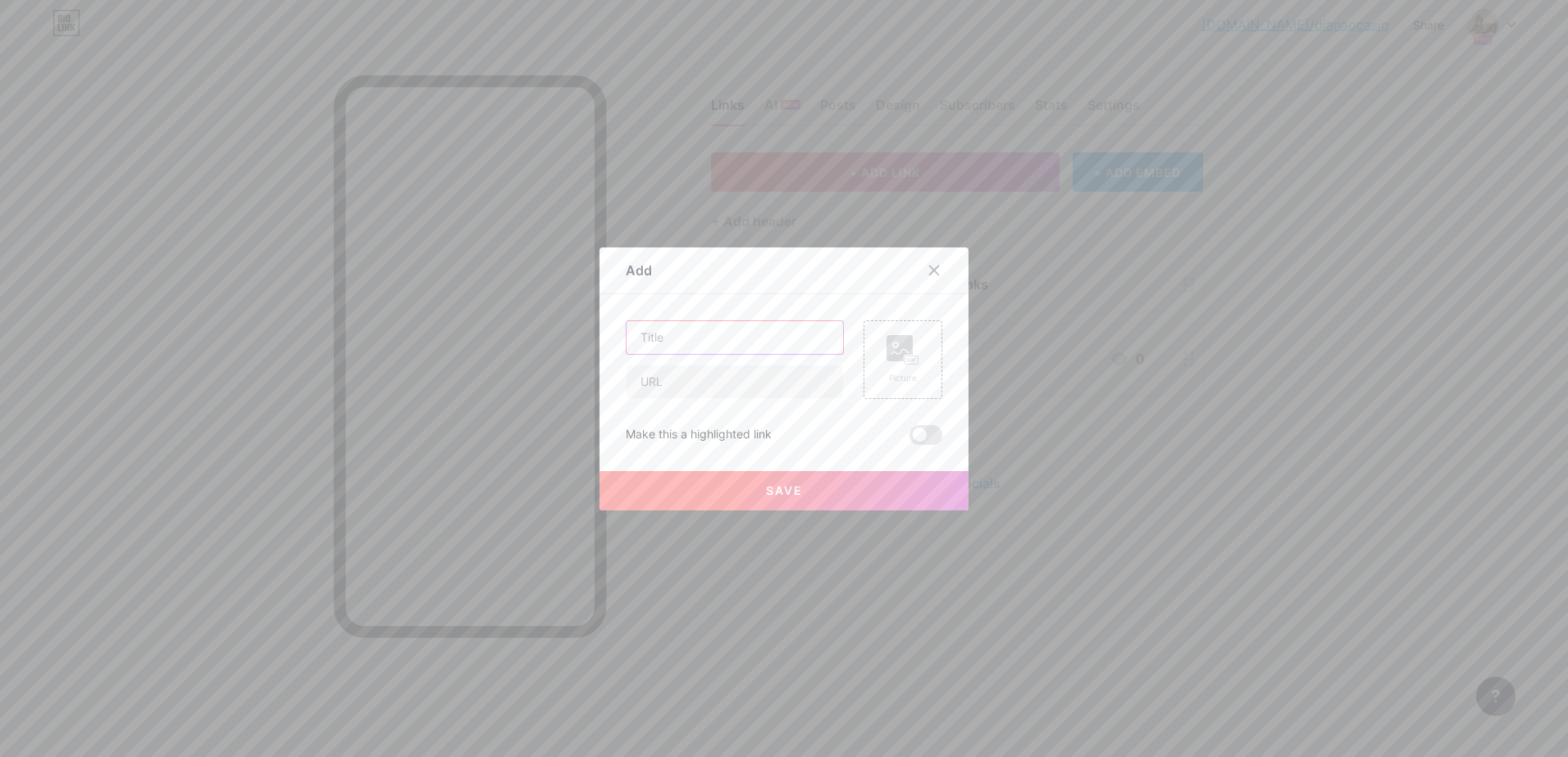
click at [743, 345] on input "text" at bounding box center [734, 337] width 217 height 32
type input "UpWork"
click at [712, 384] on input "text" at bounding box center [734, 381] width 217 height 32
paste input "[URL][DOMAIN_NAME]"
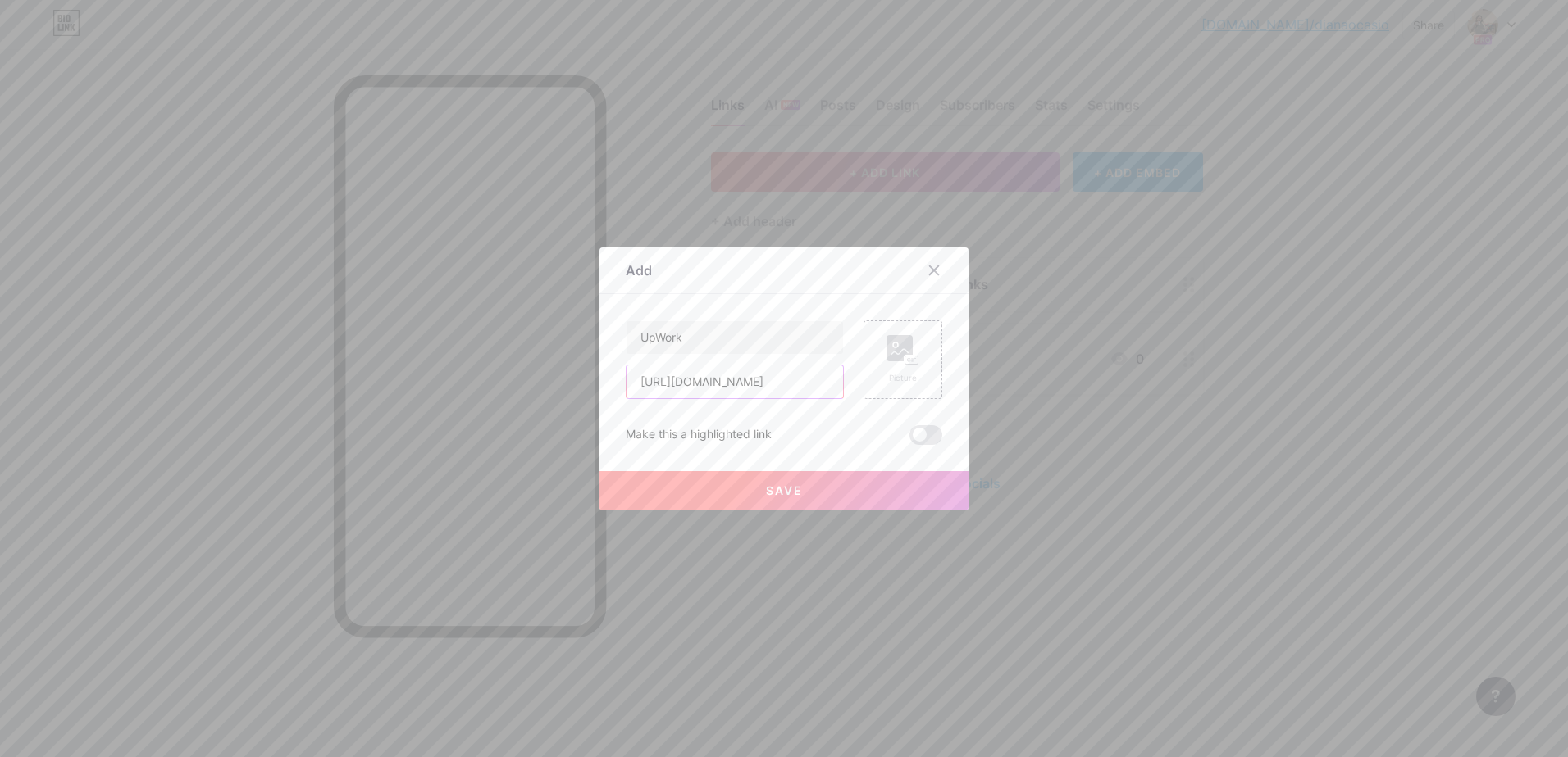
type input "[URL][DOMAIN_NAME]"
click at [840, 495] on button "Save" at bounding box center [784, 491] width 369 height 39
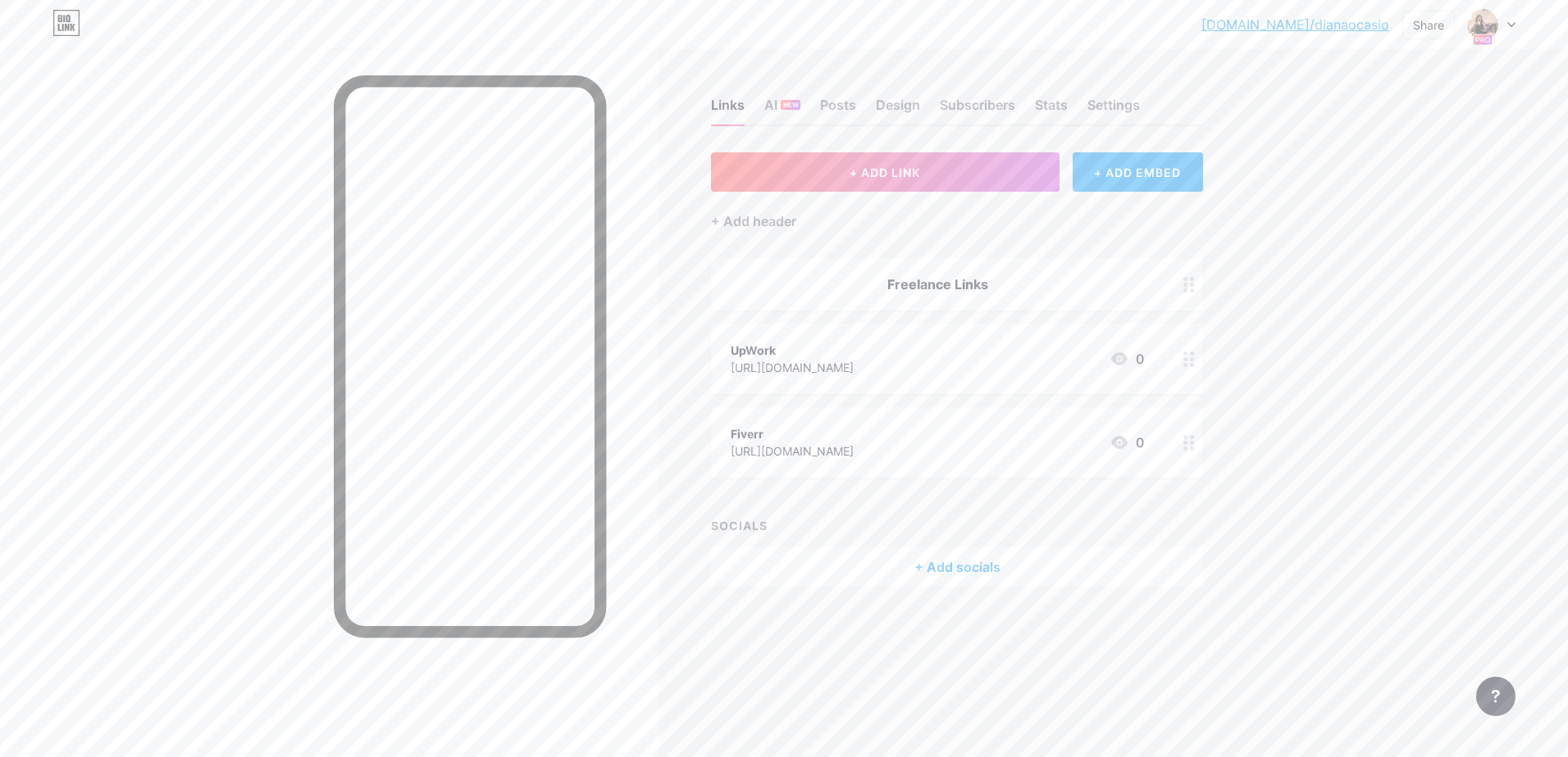
click at [1115, 356] on icon at bounding box center [1120, 359] width 17 height 13
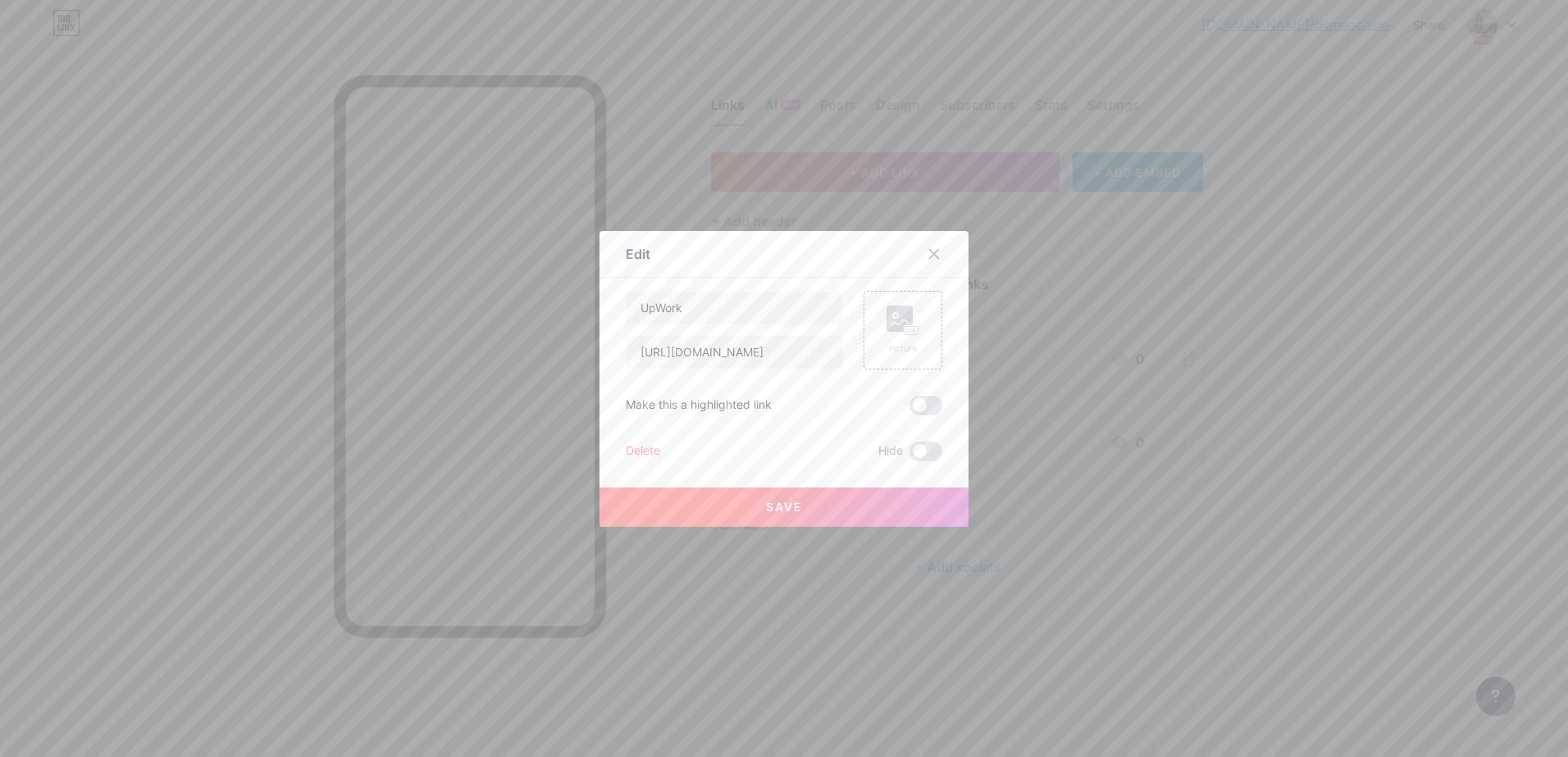
click at [654, 452] on div "Delete" at bounding box center [642, 452] width 34 height 20
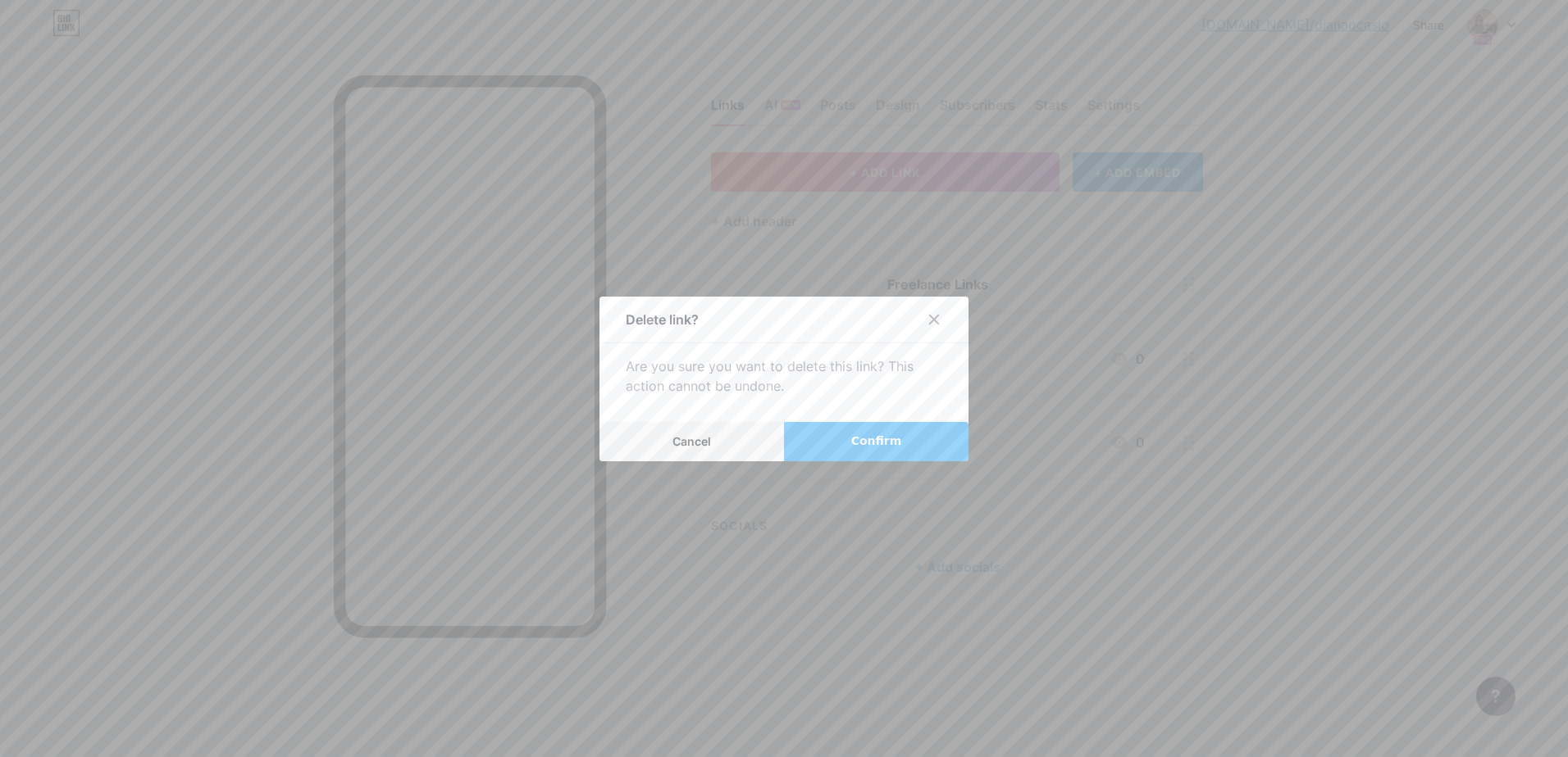
click at [844, 429] on button "Confirm" at bounding box center [876, 442] width 184 height 39
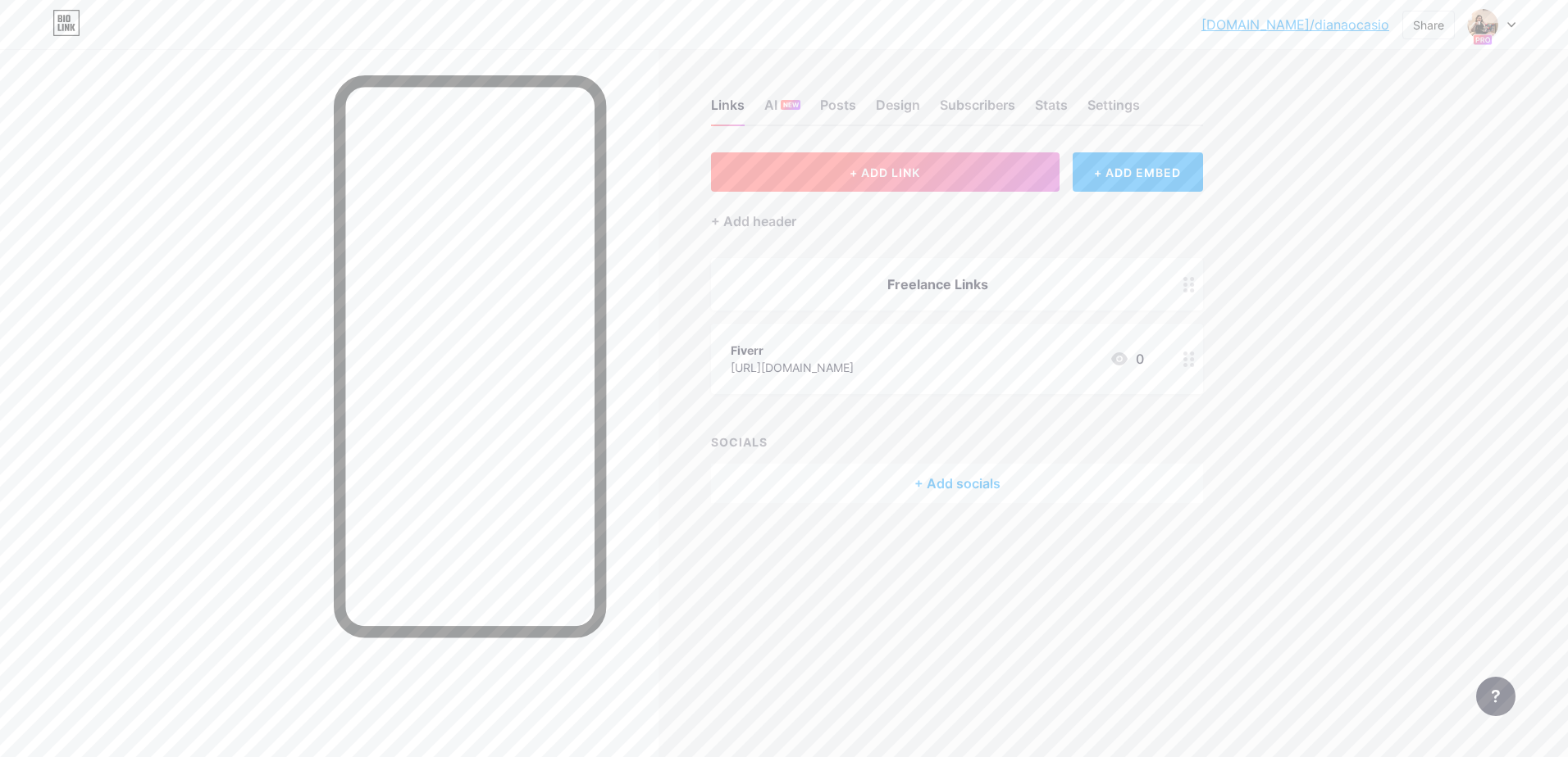
click at [917, 184] on button "+ ADD LINK" at bounding box center [885, 172] width 349 height 39
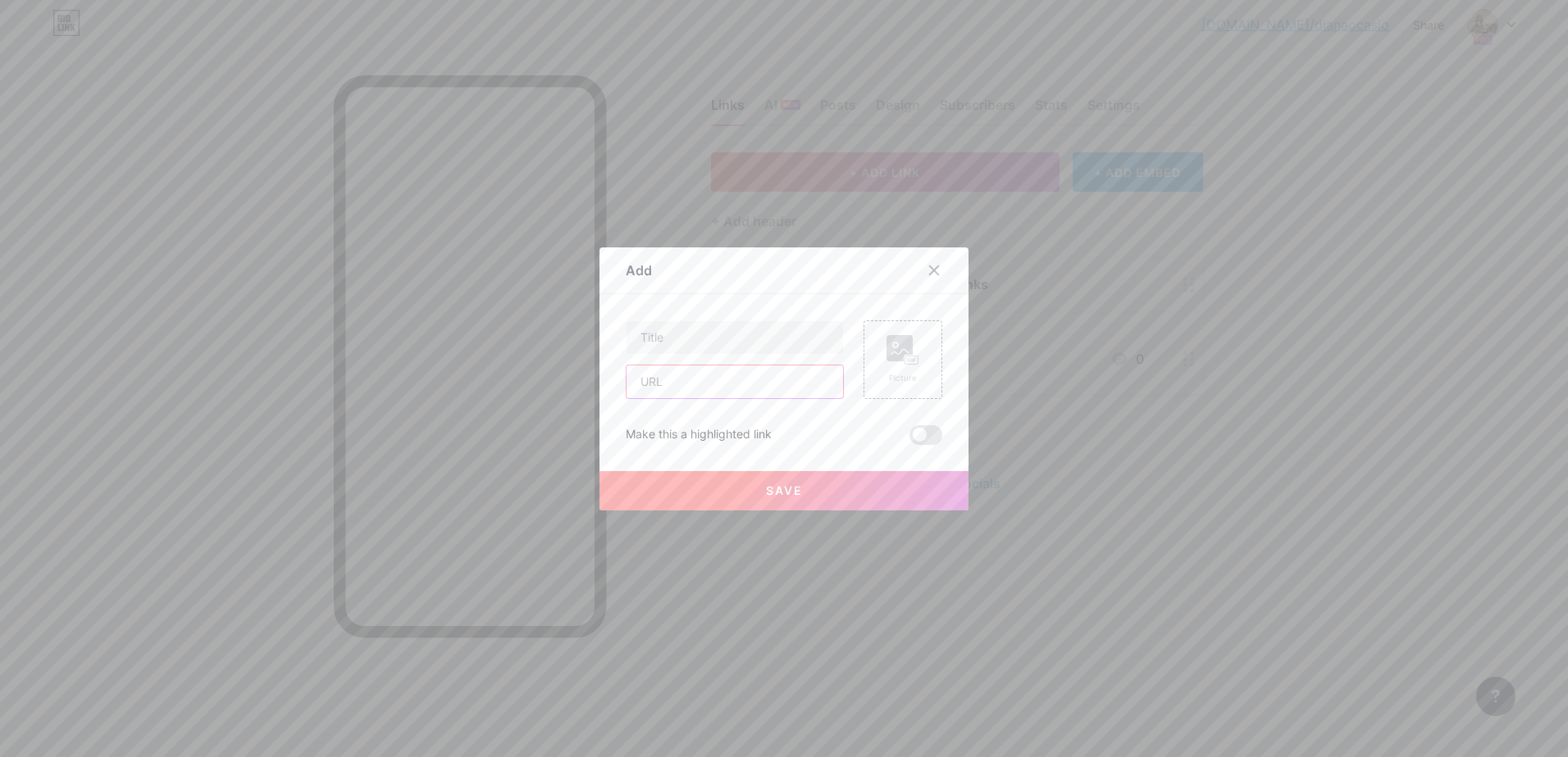
click at [760, 383] on input "text" at bounding box center [734, 381] width 217 height 32
paste input "[URL][DOMAIN_NAME]"
type input "[URL][DOMAIN_NAME]"
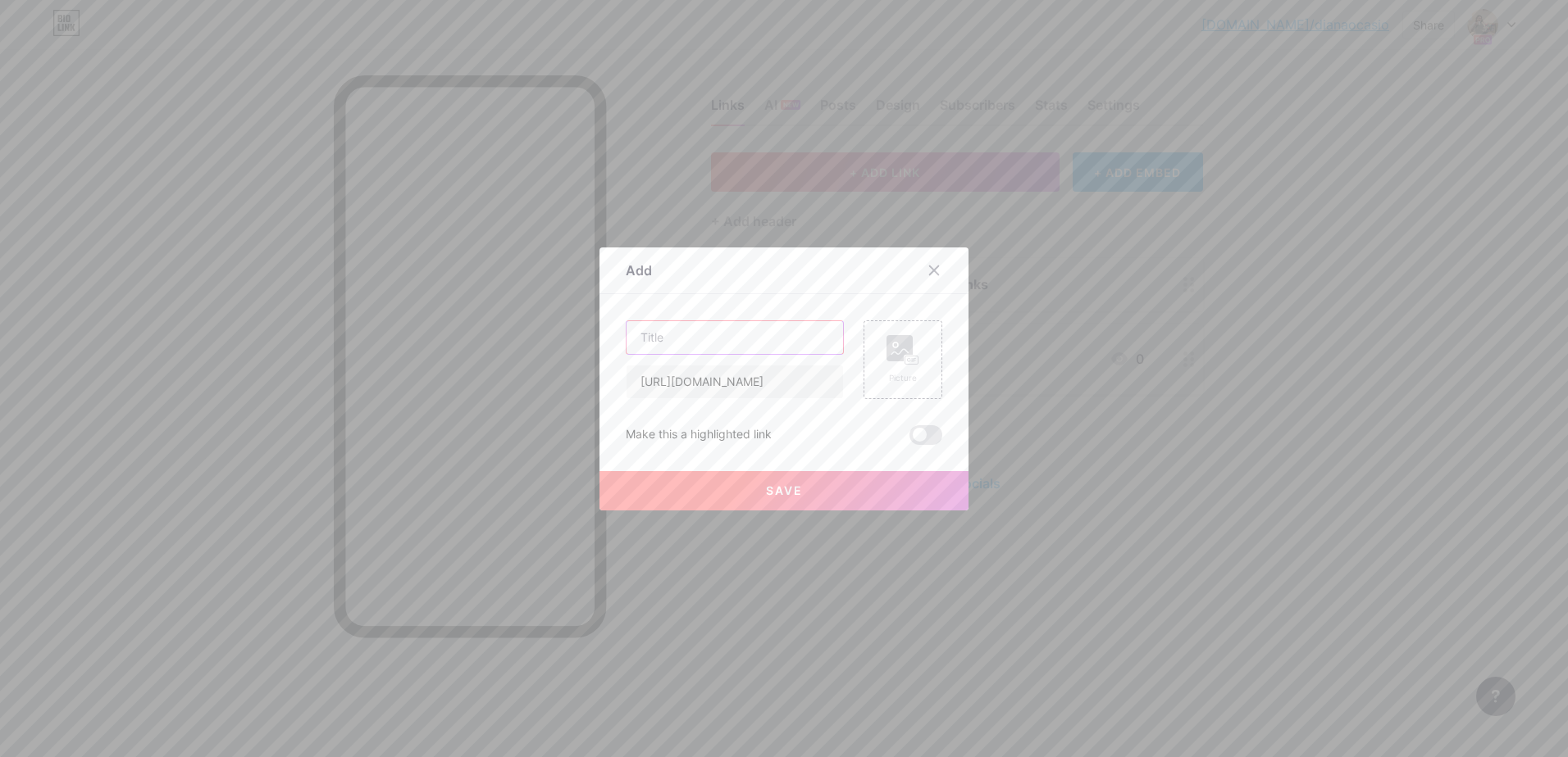
click at [739, 343] on input "text" at bounding box center [734, 337] width 217 height 32
type input "[DOMAIN_NAME]"
click at [761, 497] on button "Save" at bounding box center [784, 491] width 369 height 39
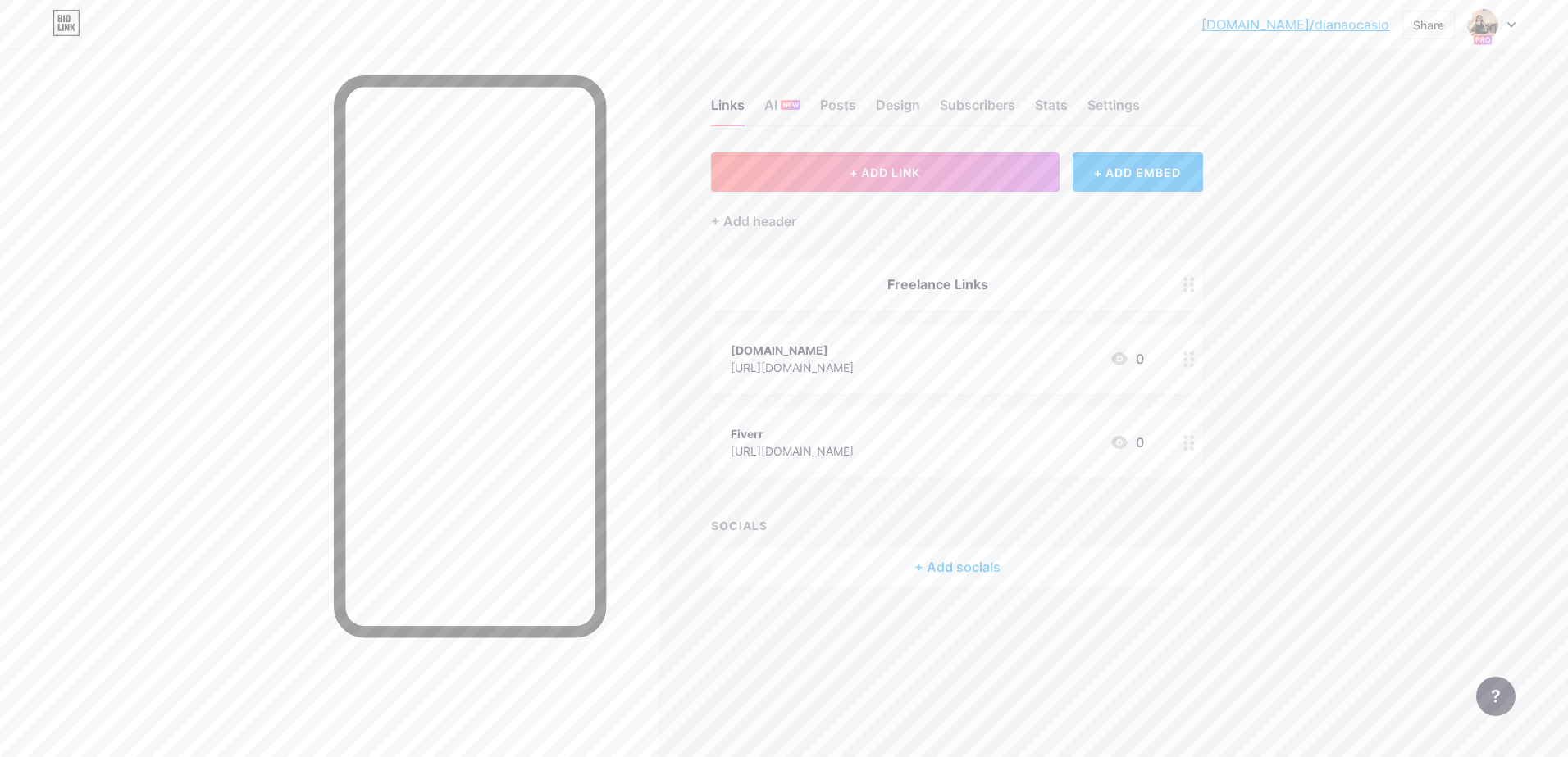
click at [1161, 364] on div "[DOMAIN_NAME] [URL][DOMAIN_NAME] 0" at bounding box center [957, 359] width 492 height 71
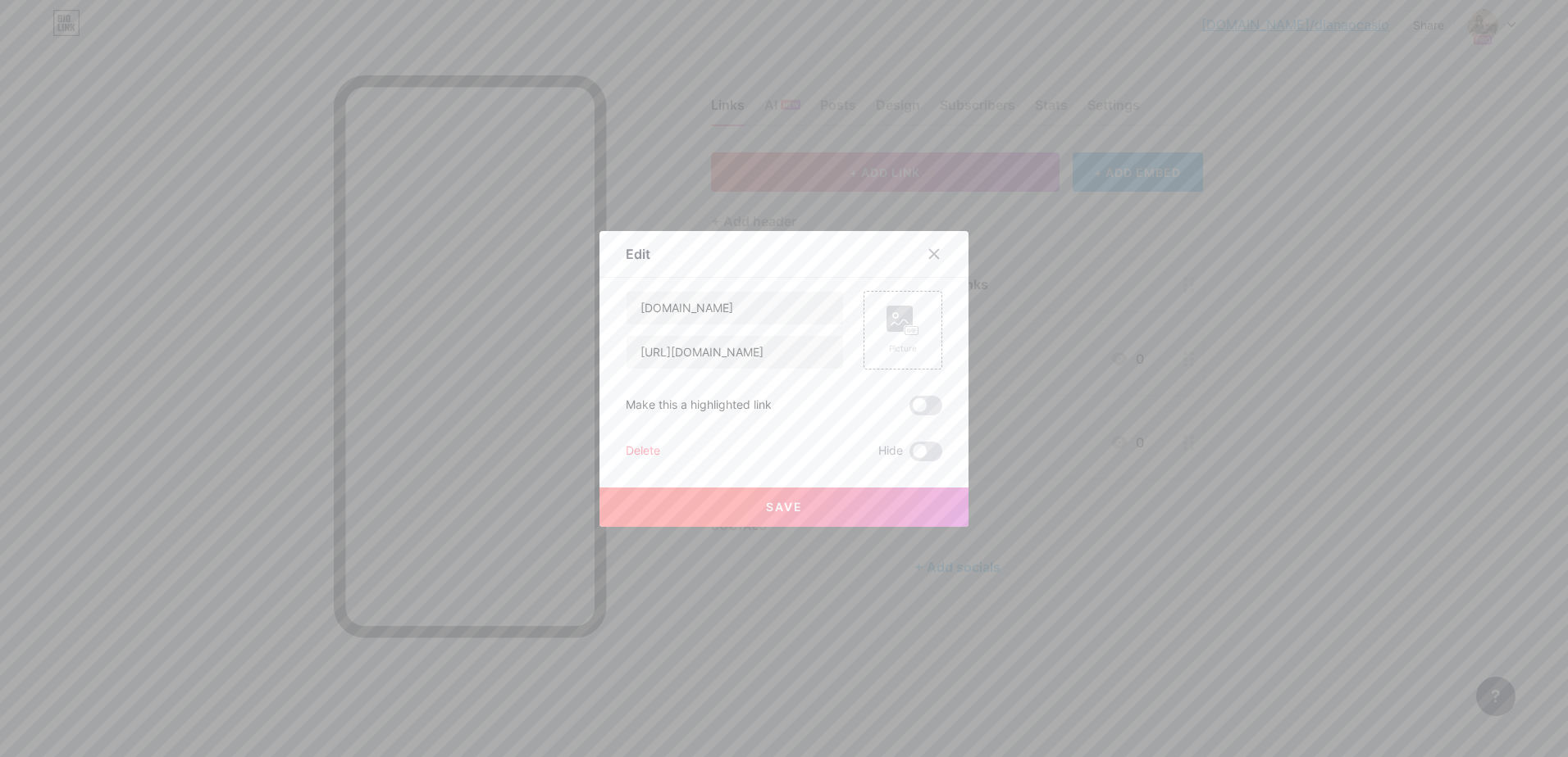
click at [649, 450] on div "Delete" at bounding box center [642, 452] width 34 height 20
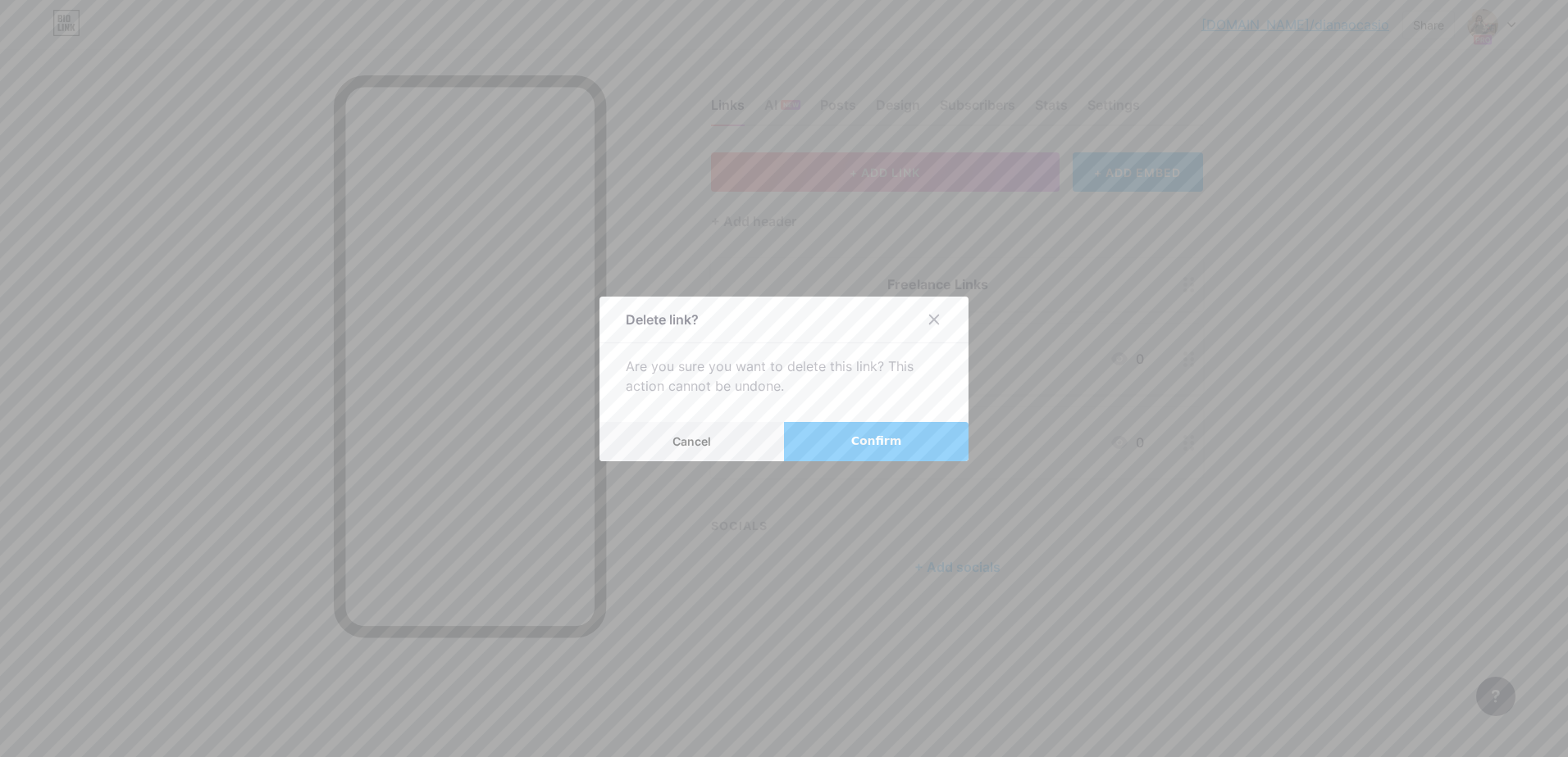
click at [860, 437] on span "Confirm" at bounding box center [876, 441] width 51 height 17
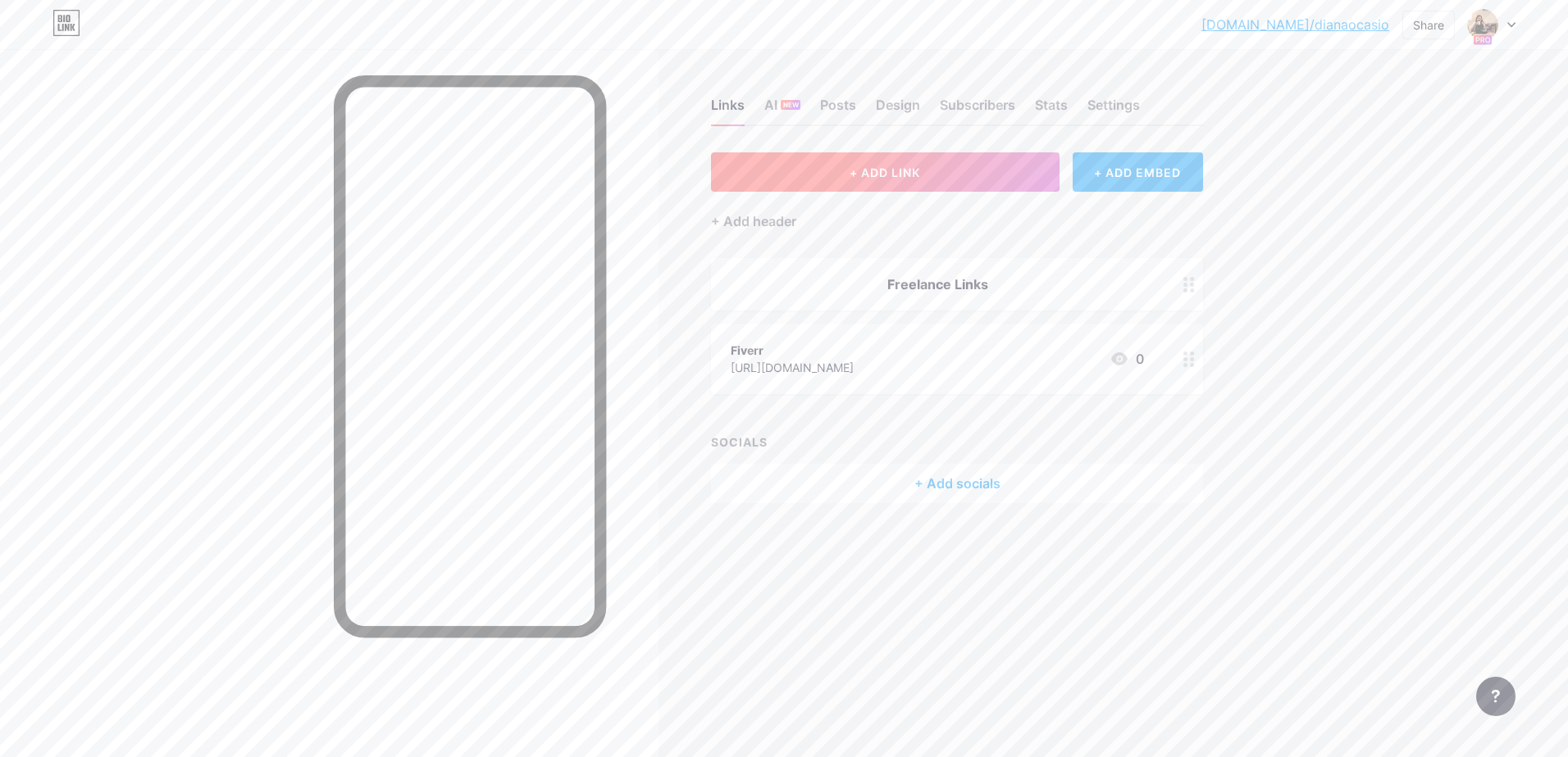
click at [933, 174] on button "+ ADD LINK" at bounding box center [885, 172] width 349 height 39
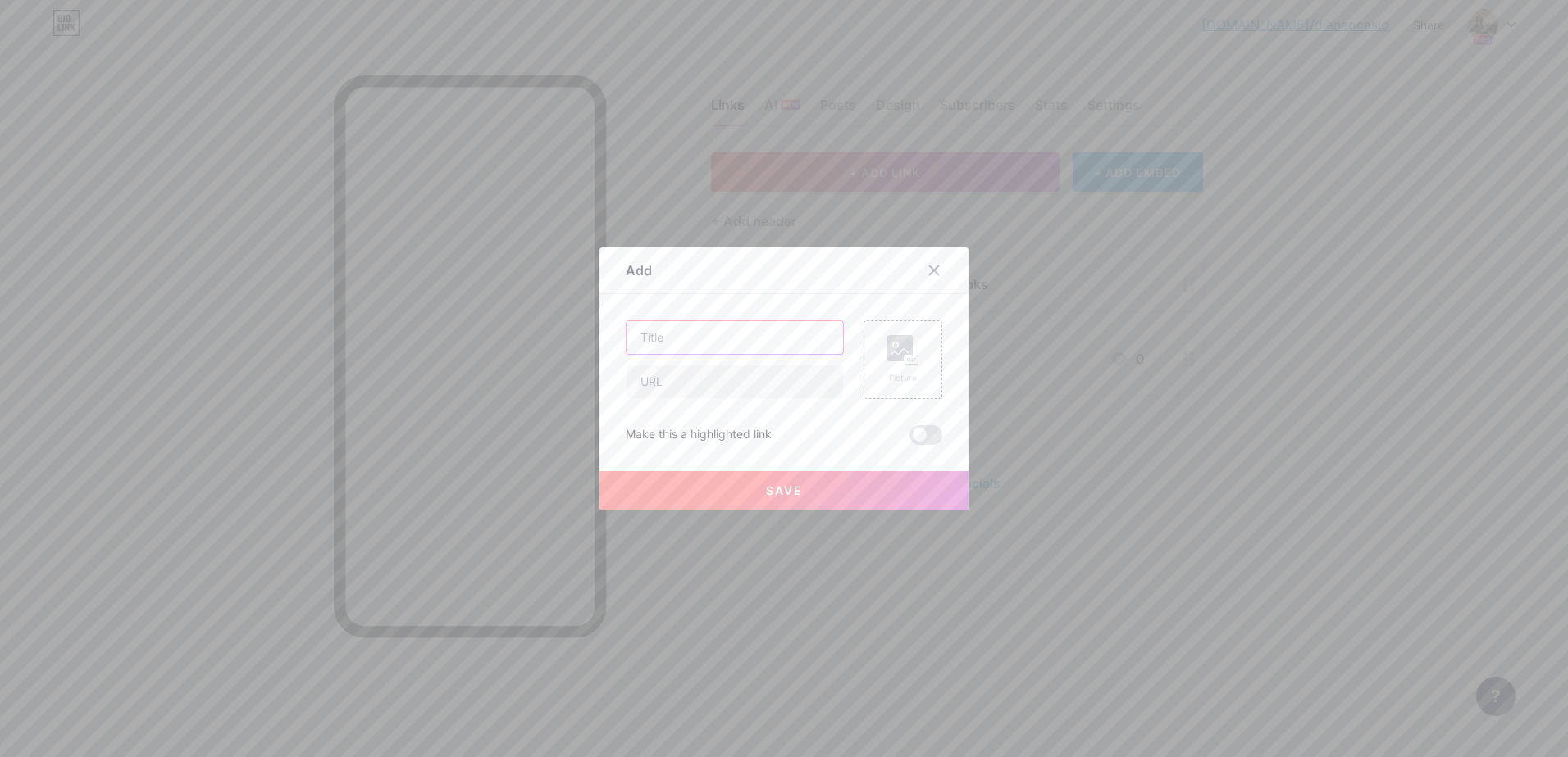
click at [767, 339] on input "text" at bounding box center [734, 337] width 217 height 32
type input "LinkedIn"
click at [764, 380] on input "text" at bounding box center [734, 381] width 217 height 32
paste input "[URL][DOMAIN_NAME]"
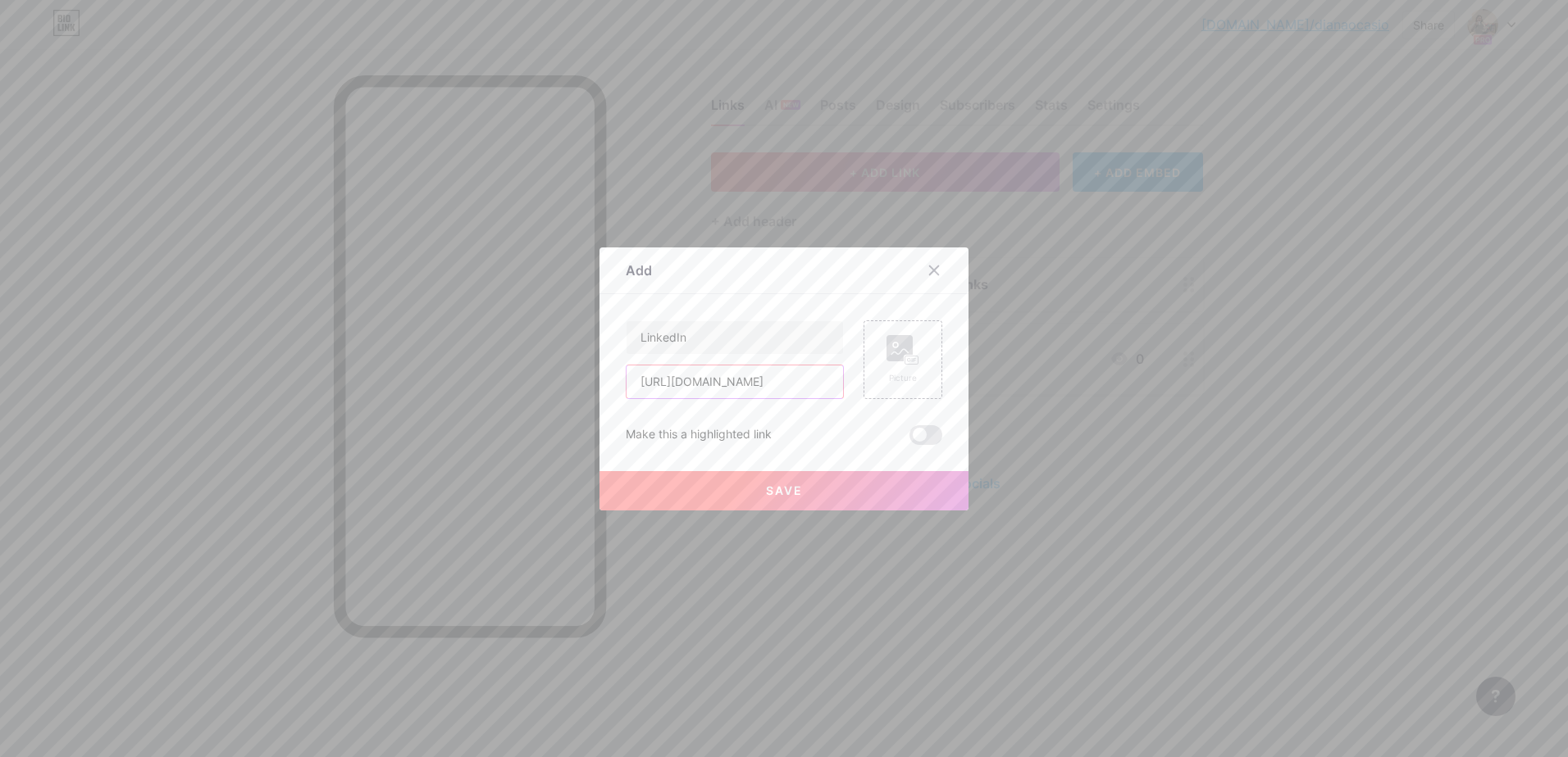
type input "[URL][DOMAIN_NAME]"
click at [834, 491] on button "Save" at bounding box center [784, 491] width 369 height 39
